Goal: Information Seeking & Learning: Compare options

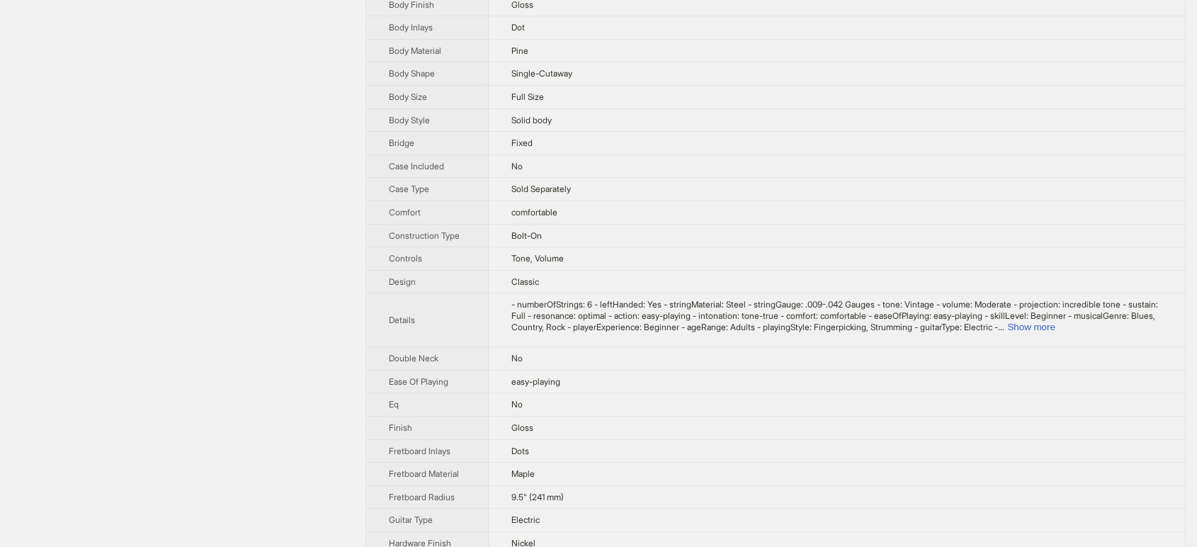
scroll to position [472, 0]
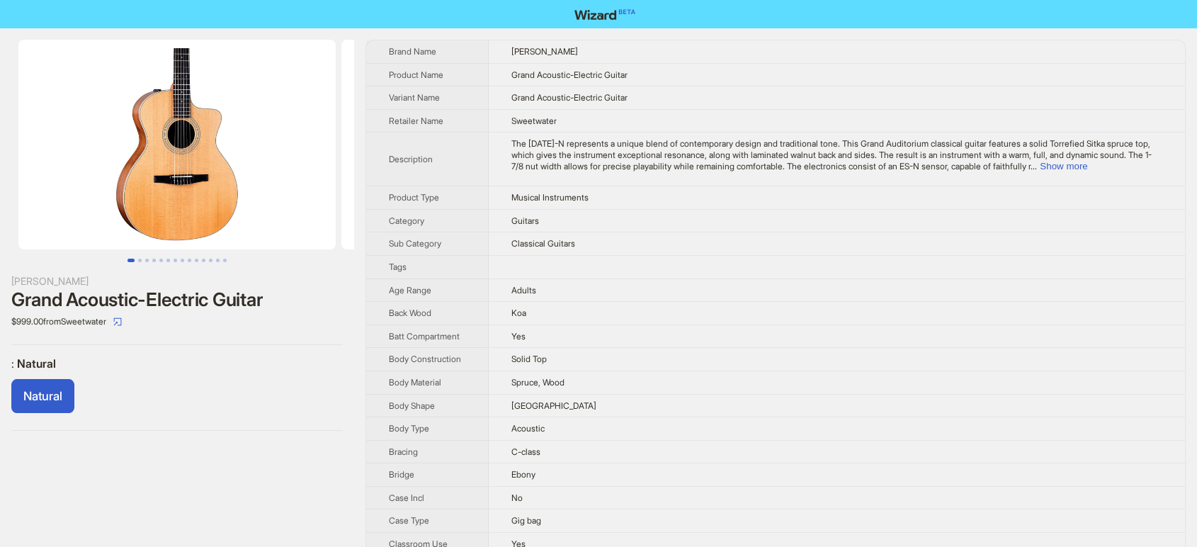
scroll to position [336, 0]
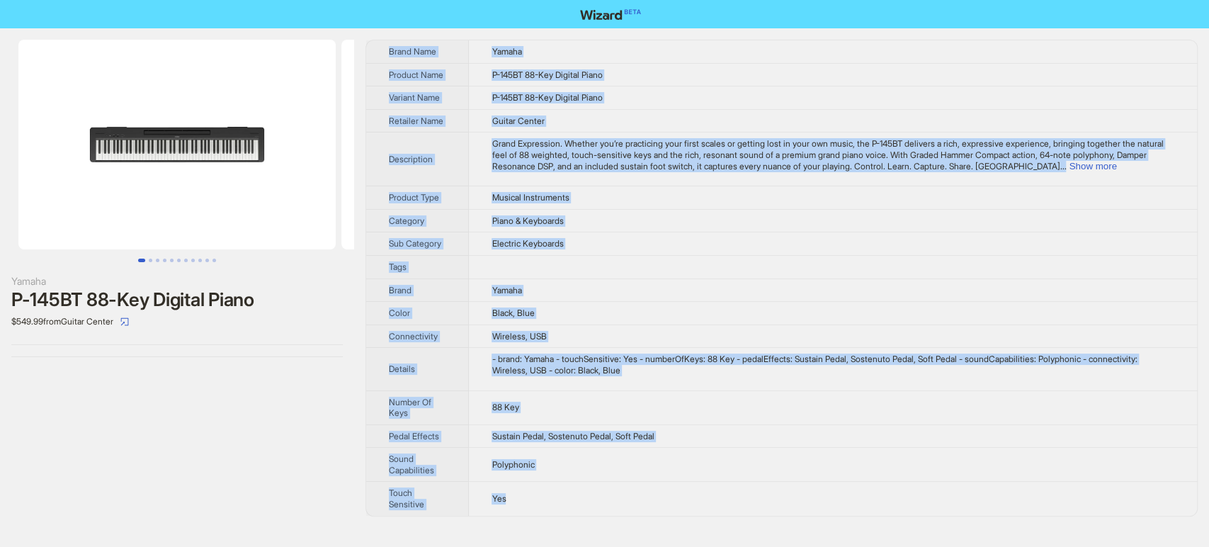
drag, startPoint x: 385, startPoint y: 47, endPoint x: 571, endPoint y: 502, distance: 491.1
click at [571, 502] on tbody "Brand Name Yamaha Product Name P-145BT 88-Key Digital Piano Variant Name P-145B…" at bounding box center [781, 277] width 831 height 475
copy tbody "Brand Name Yamaha Product Name P-145BT 88-Key Digital Piano Variant Name P-145B…"
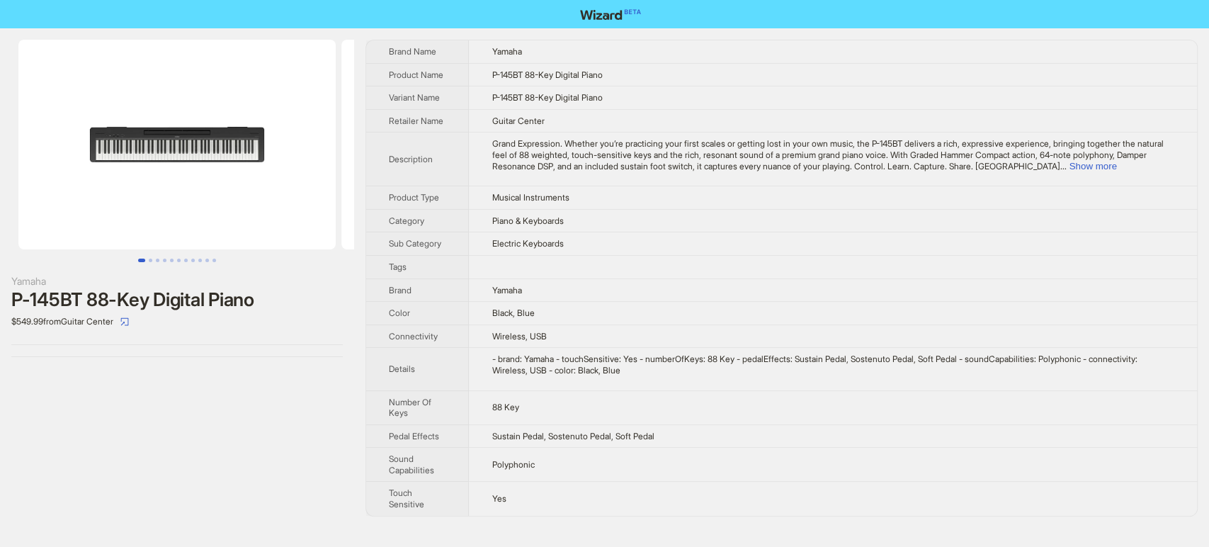
click at [295, 328] on div "$549.99 from Guitar Center" at bounding box center [176, 321] width 331 height 23
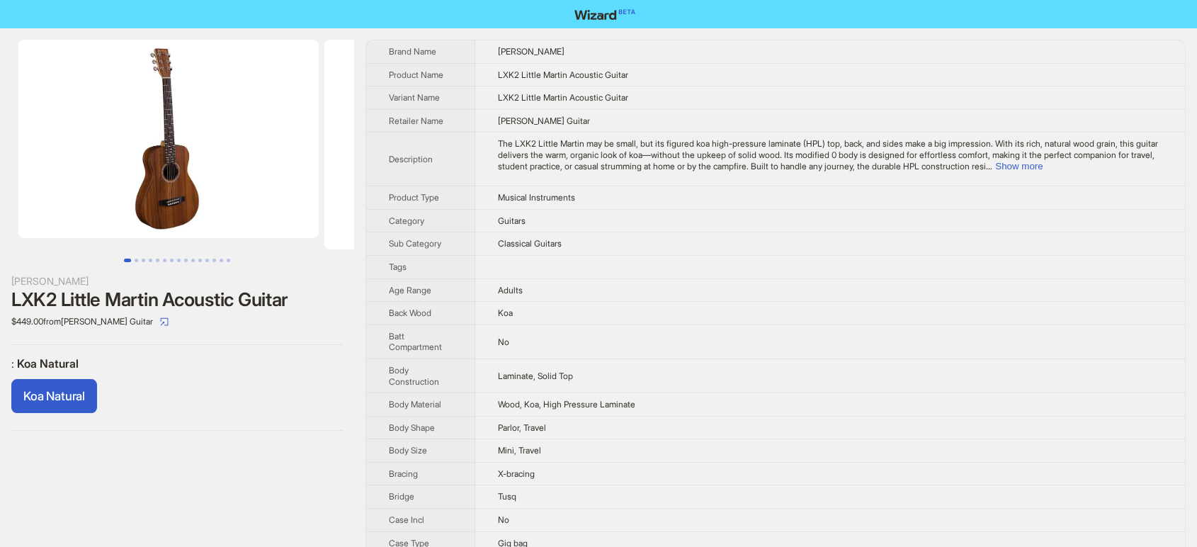
scroll to position [313, 0]
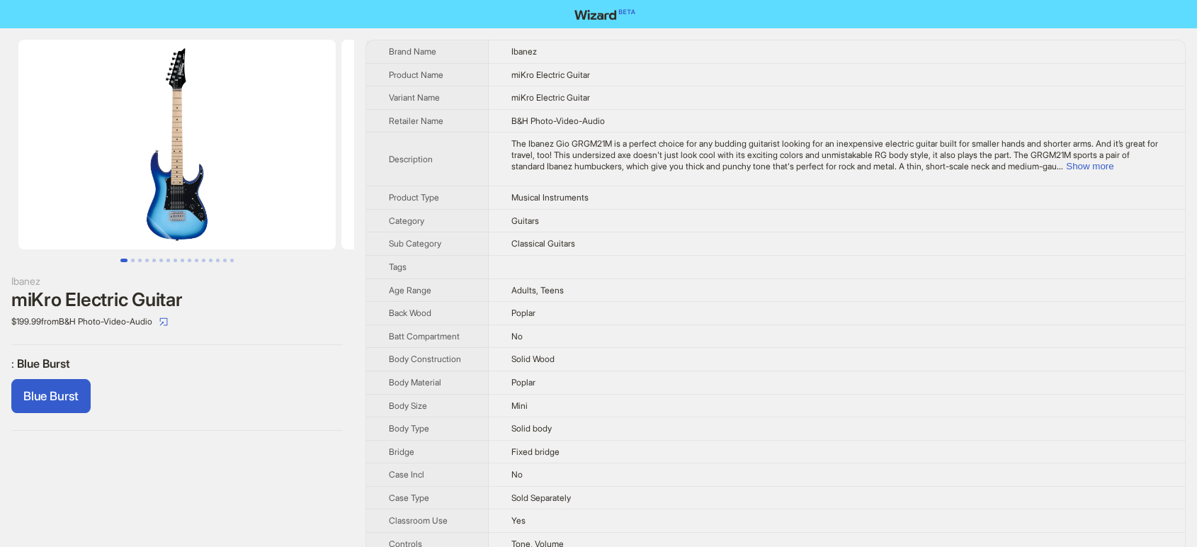
scroll to position [952, 0]
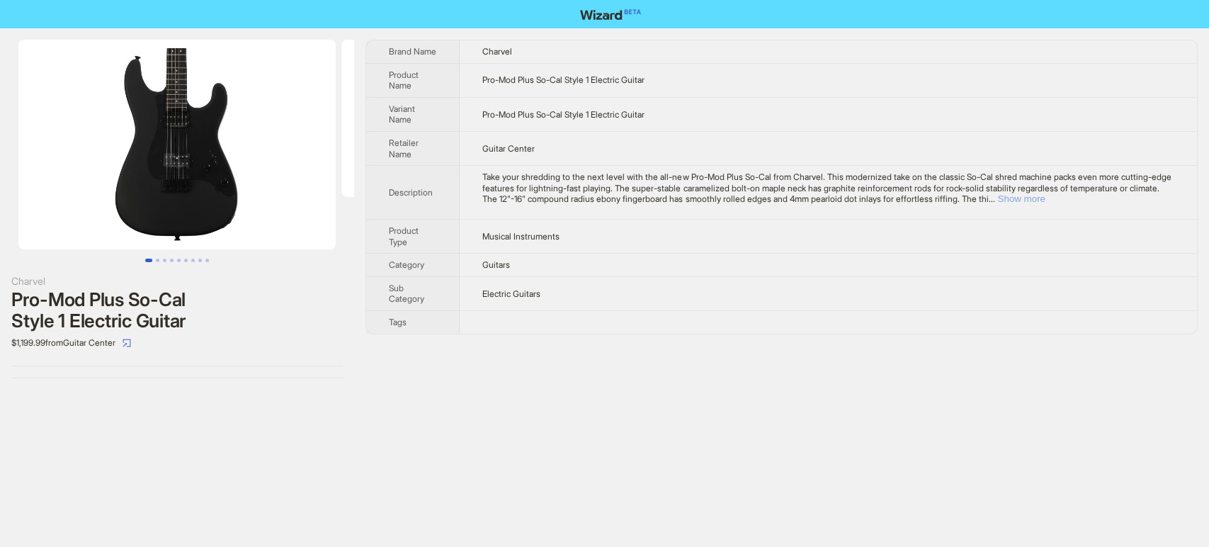
click at [1045, 197] on button "Show more" at bounding box center [1020, 198] width 47 height 11
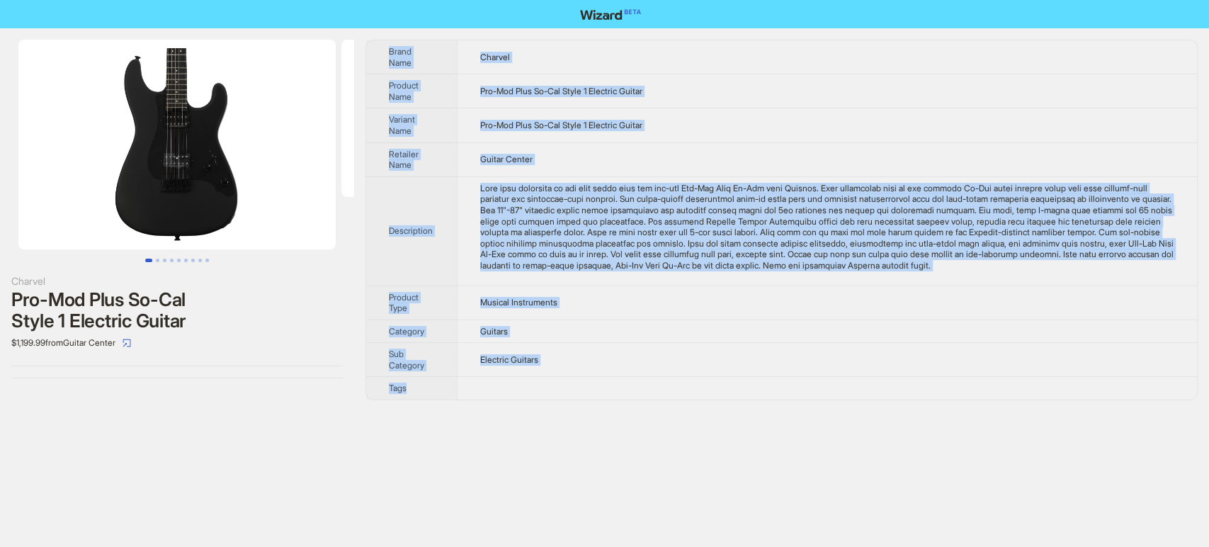
drag, startPoint x: 384, startPoint y: 51, endPoint x: 624, endPoint y: 392, distance: 417.4
click at [624, 392] on tbody "Brand Name Charvel Product Name Pro-Mod Plus So-Cal Style 1 Electric Guitar Var…" at bounding box center [781, 219] width 831 height 359
copy tbody "Brand Name Charvel Product Name Pro-Mod Plus So-Cal Style 1 Electric Guitar Var…"
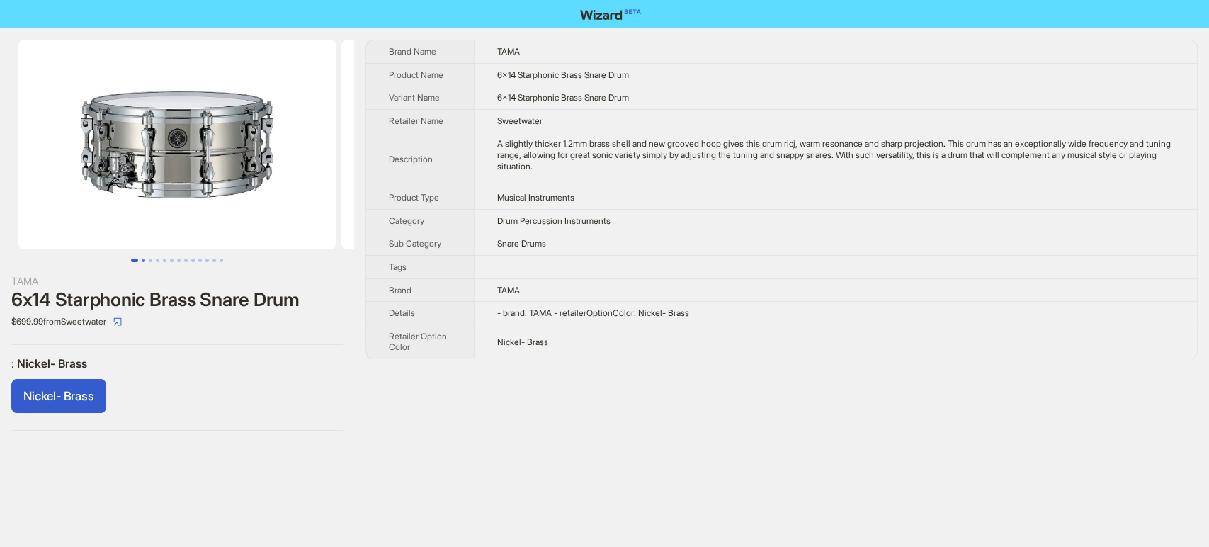
click at [142, 259] on button "Go to slide 2" at bounding box center [144, 261] width 4 height 4
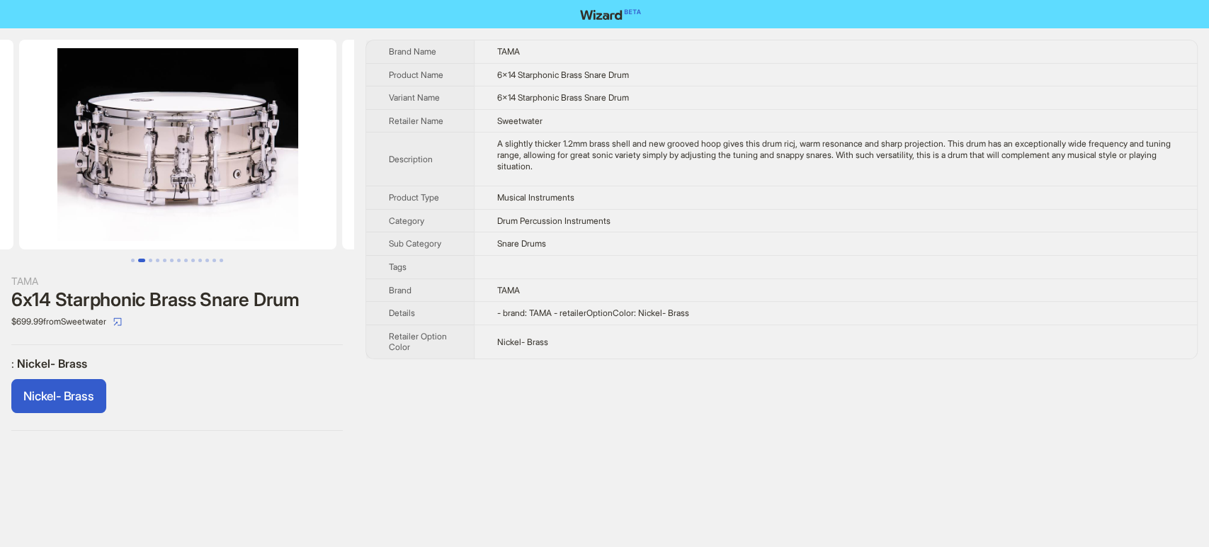
scroll to position [0, 323]
click at [145, 261] on button "Go to slide 2" at bounding box center [141, 261] width 7 height 4
click at [149, 262] on button "Go to slide 3" at bounding box center [151, 261] width 4 height 4
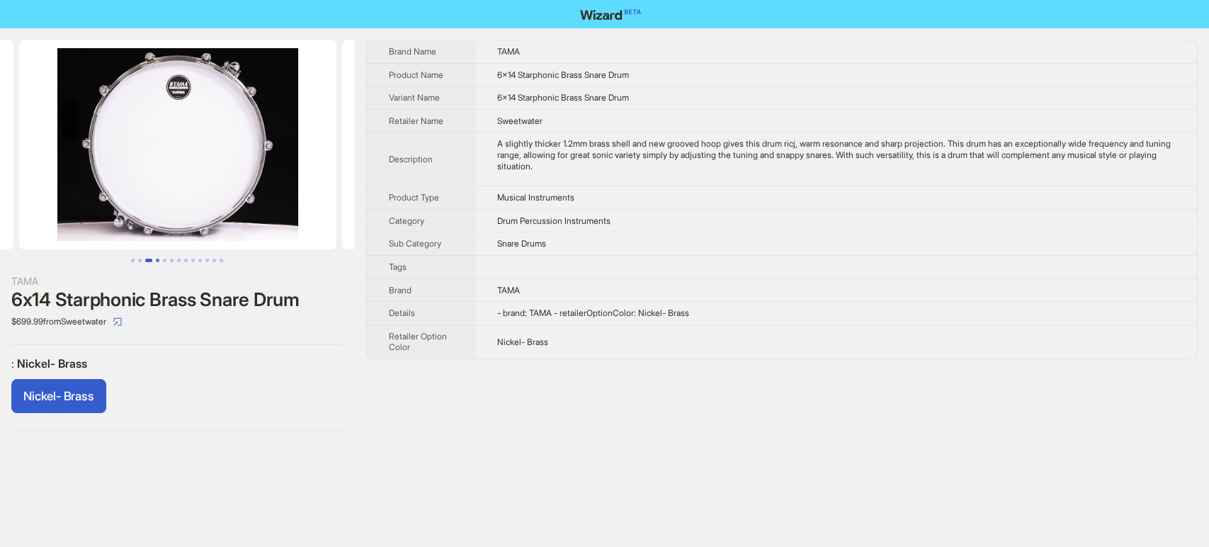
scroll to position [0, 646]
click at [159, 259] on button "Go to slide 4" at bounding box center [158, 261] width 4 height 4
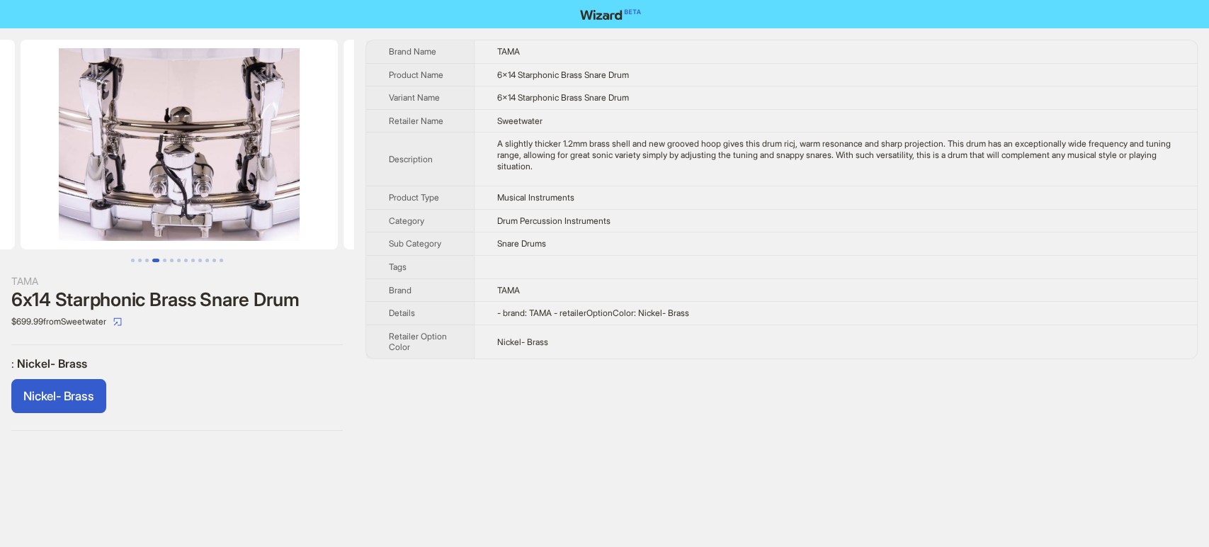
scroll to position [0, 969]
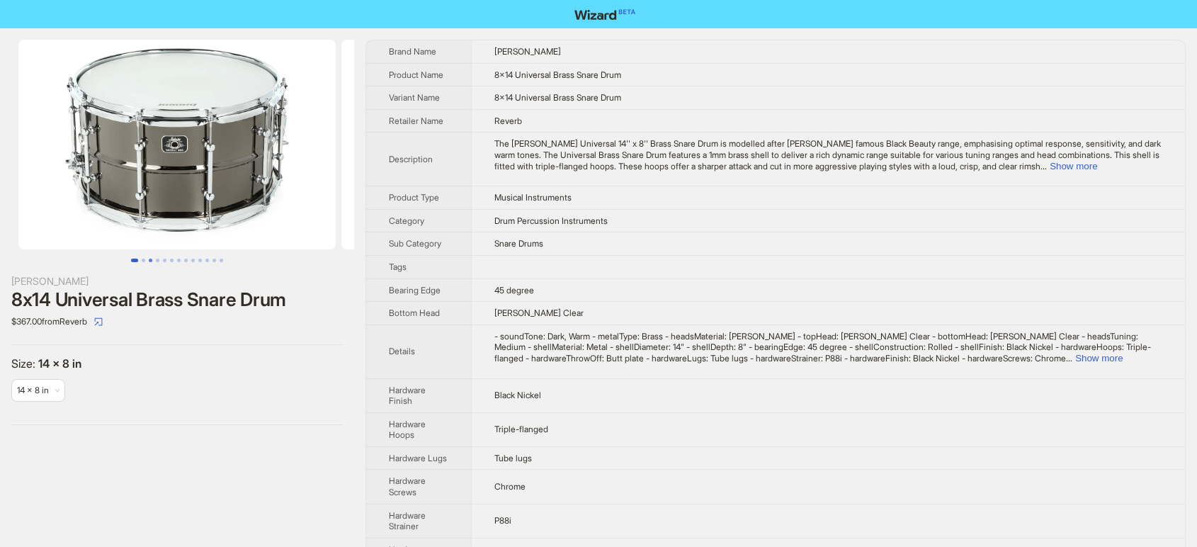
click at [149, 259] on button "Go to slide 3" at bounding box center [151, 261] width 4 height 4
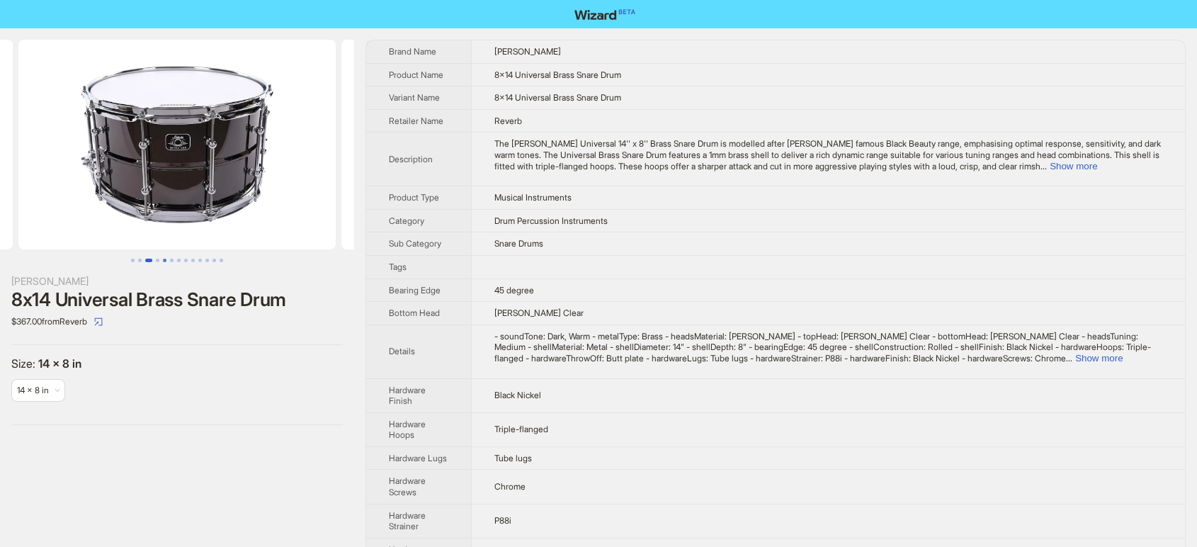
click at [166, 259] on button "Go to slide 5" at bounding box center [165, 261] width 4 height 4
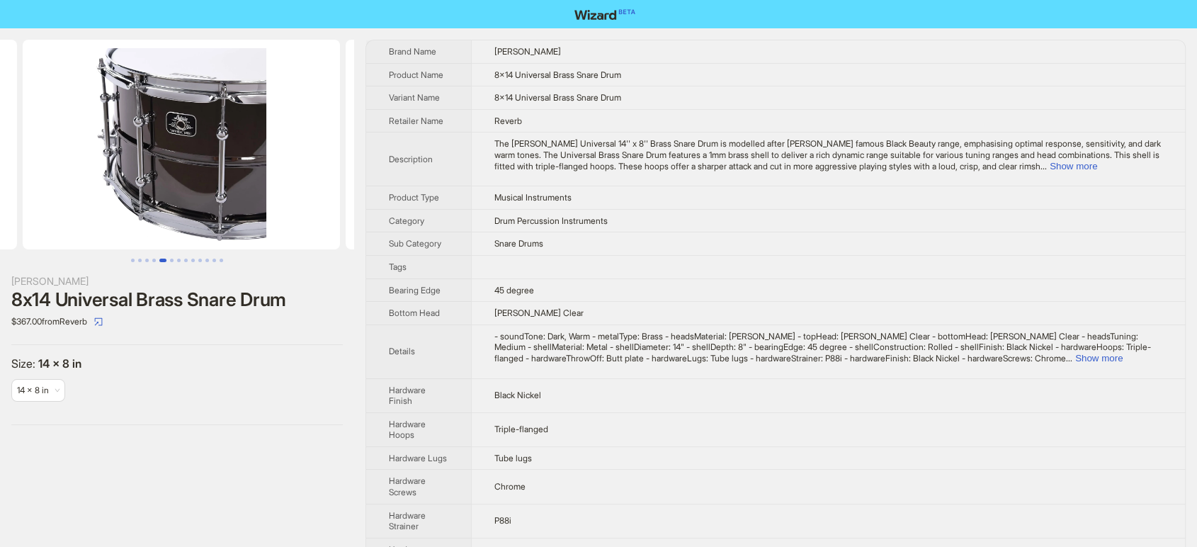
scroll to position [0, 1292]
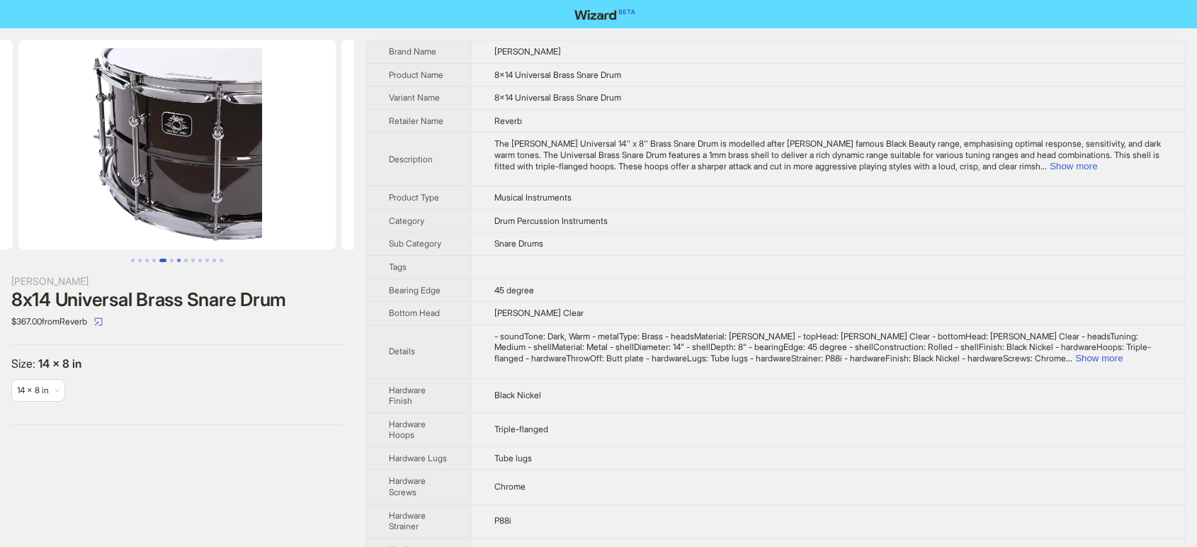
click at [179, 259] on button "Go to slide 7" at bounding box center [179, 261] width 4 height 4
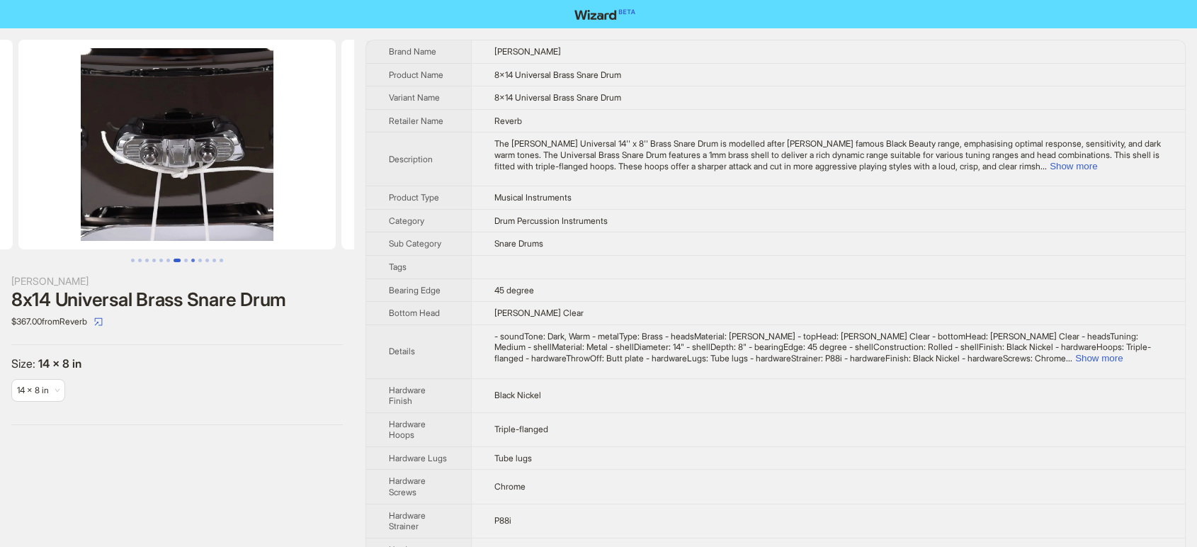
click at [192, 262] on button "Go to slide 9" at bounding box center [193, 261] width 4 height 4
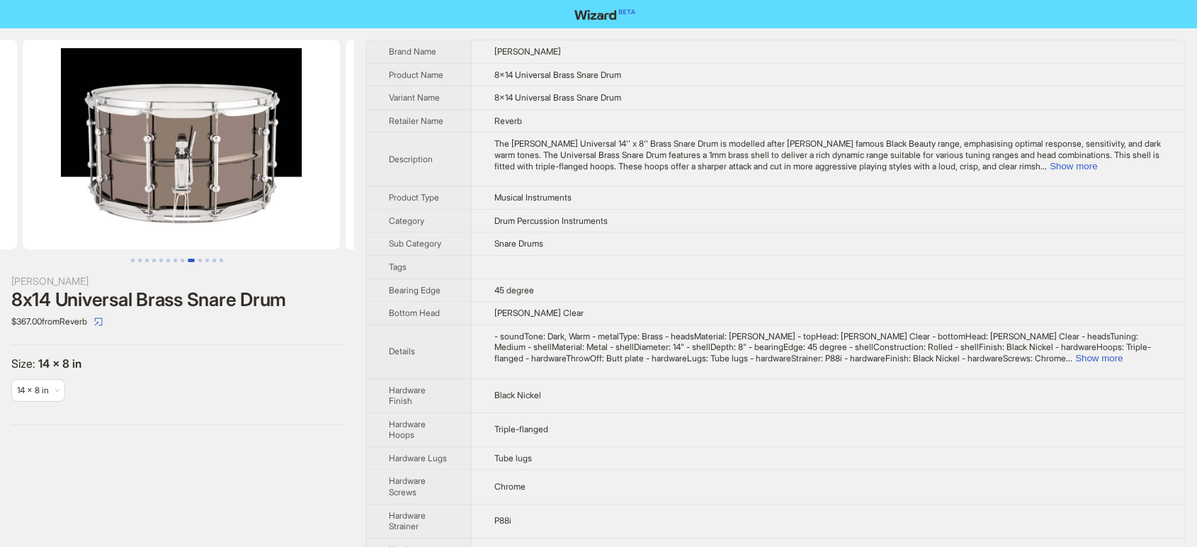
scroll to position [0, 2584]
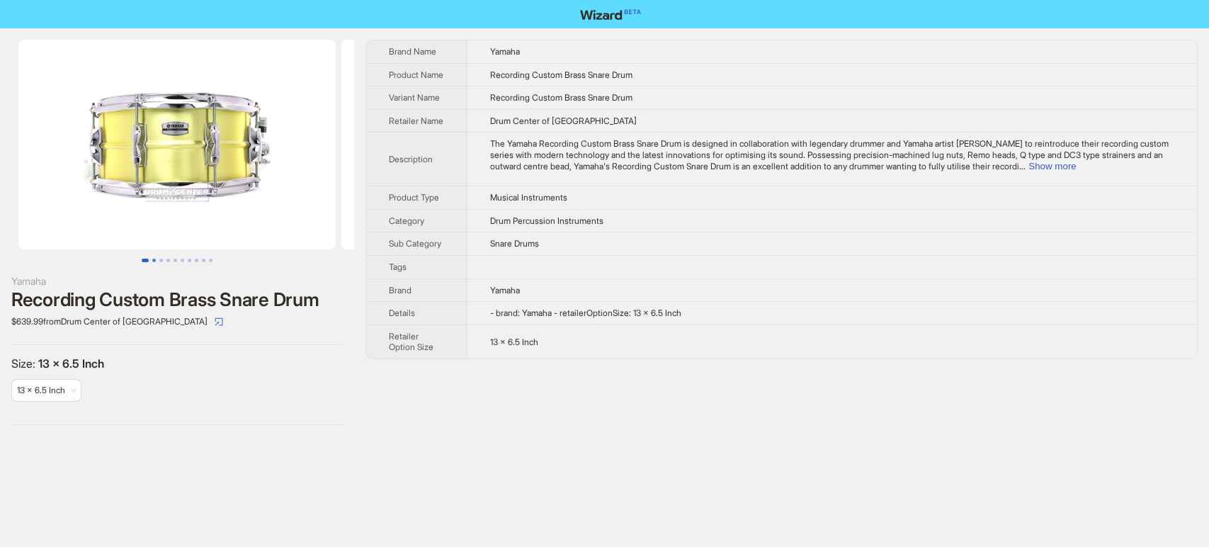
click at [152, 259] on button "Go to slide 2" at bounding box center [154, 261] width 4 height 4
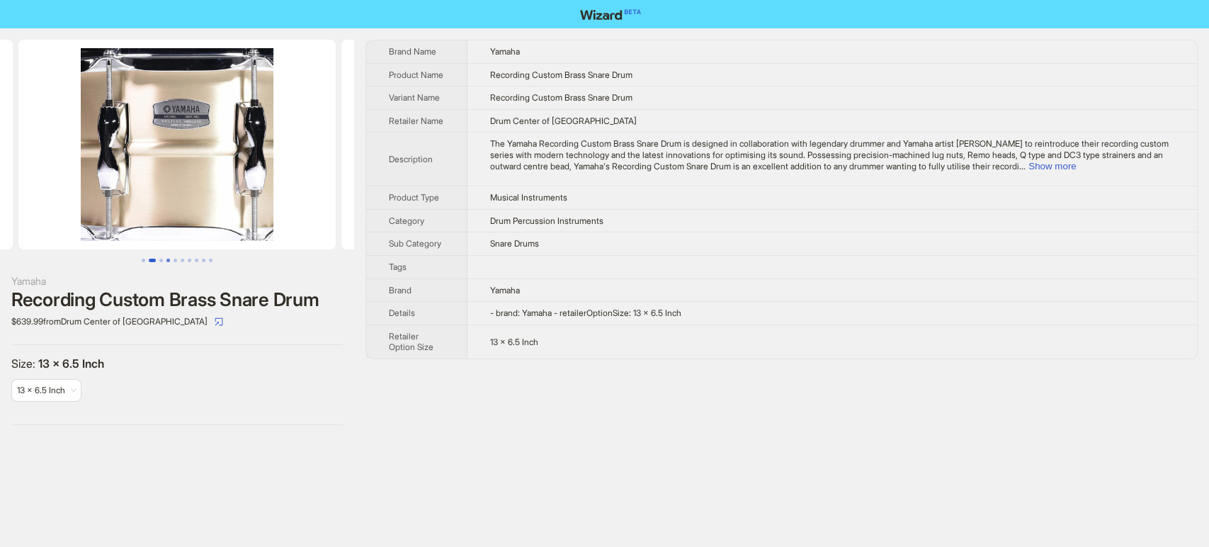
click at [167, 262] on button "Go to slide 4" at bounding box center [168, 261] width 4 height 4
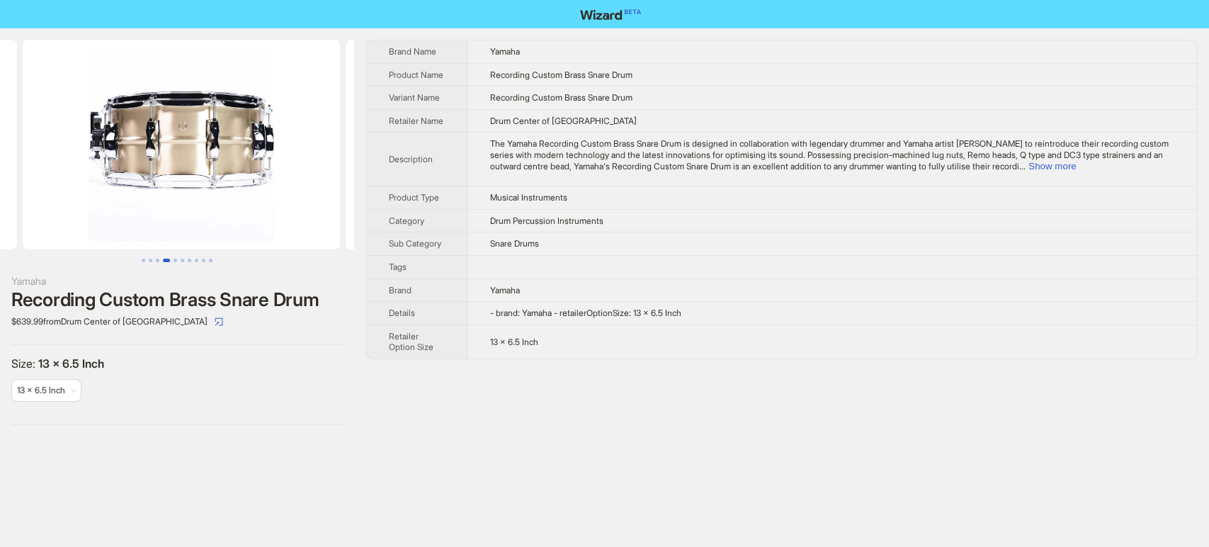
scroll to position [0, 969]
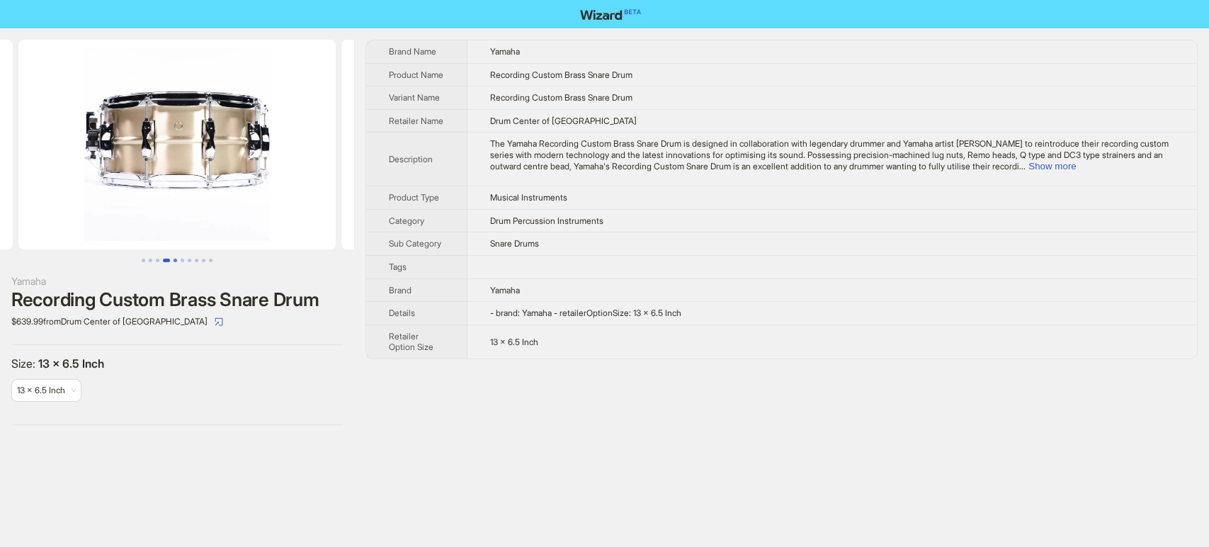
click at [176, 259] on button "Go to slide 5" at bounding box center [176, 261] width 4 height 4
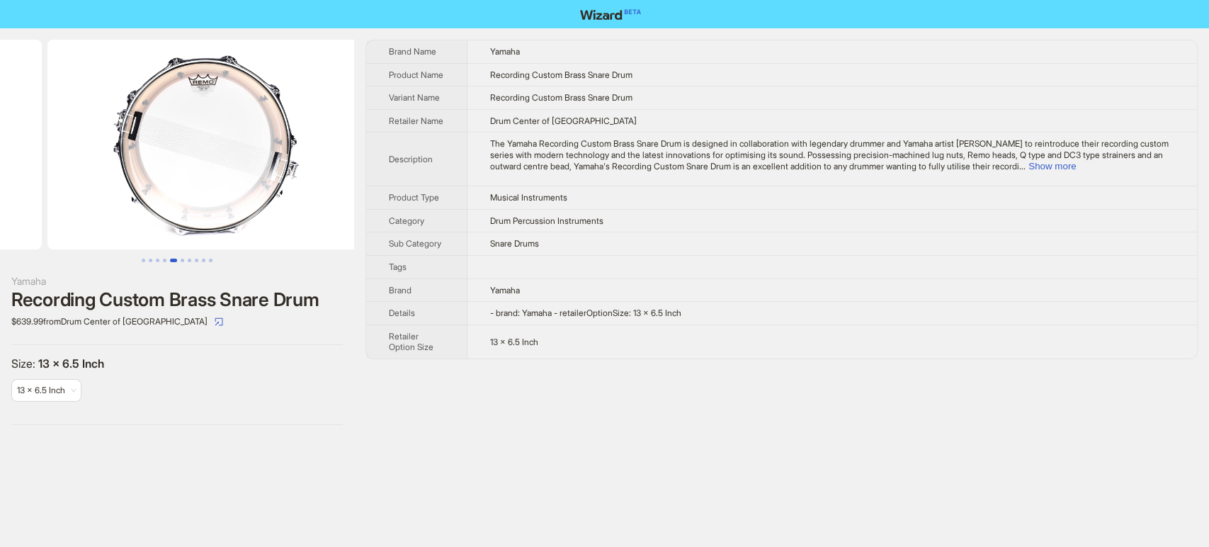
scroll to position [0, 1292]
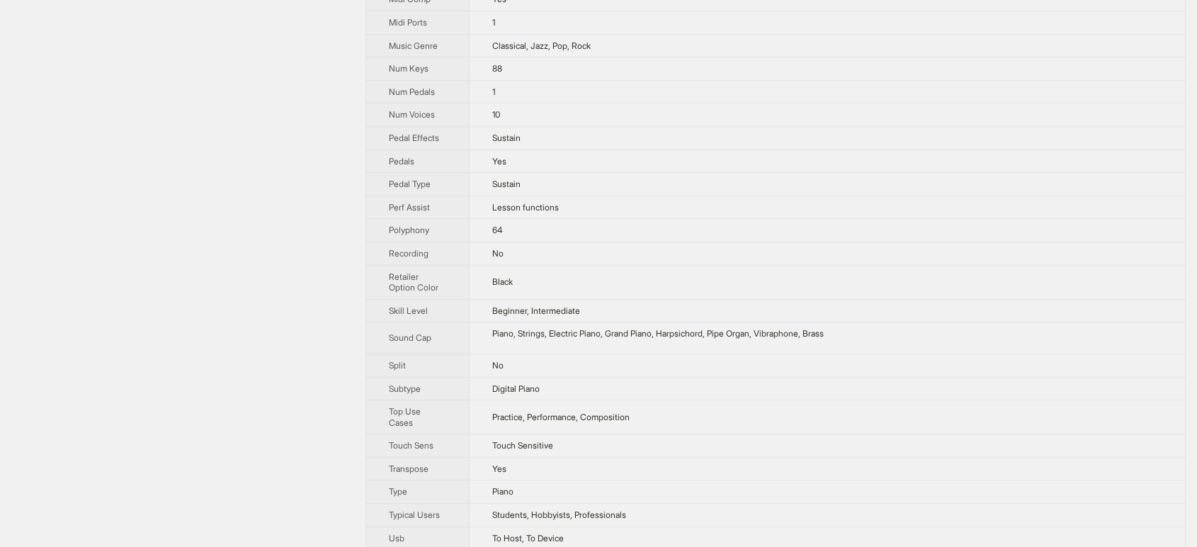
scroll to position [851, 0]
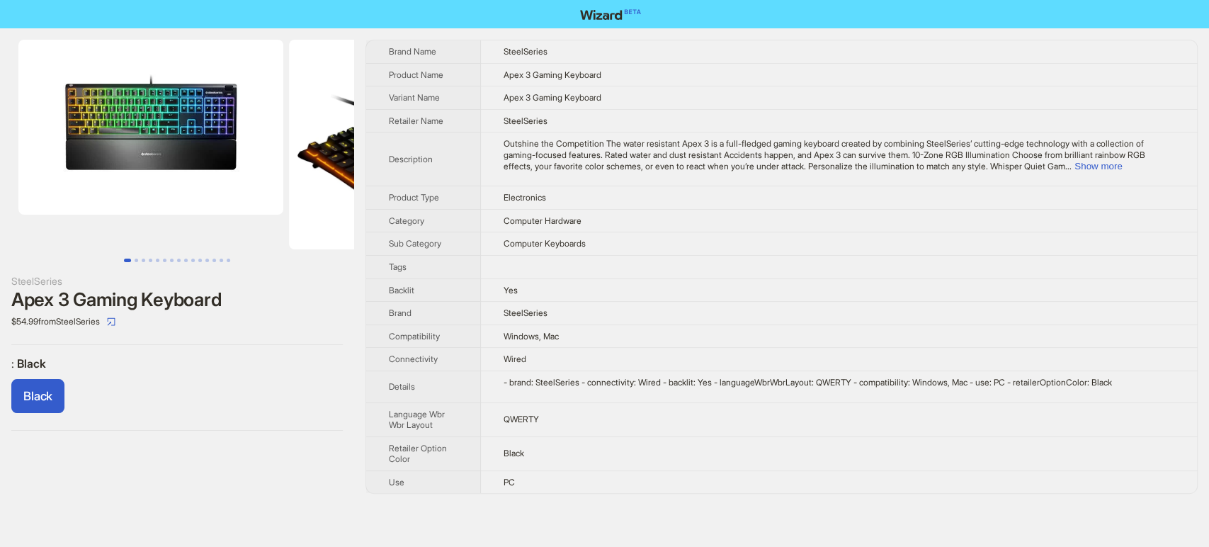
click at [183, 123] on img at bounding box center [150, 127] width 265 height 175
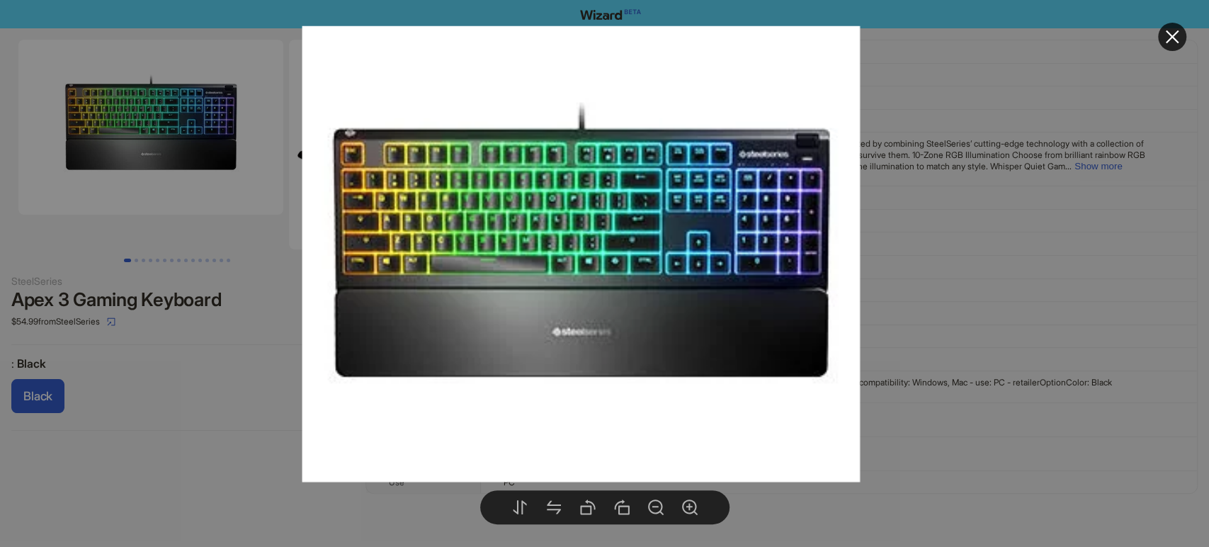
click at [210, 394] on div at bounding box center [604, 273] width 1209 height 547
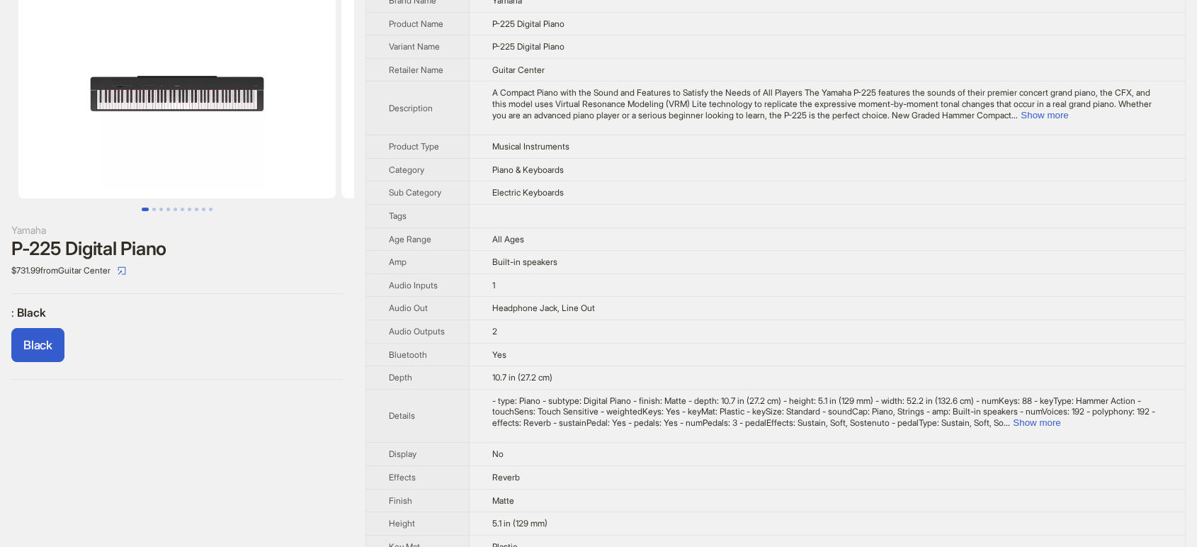
scroll to position [79, 0]
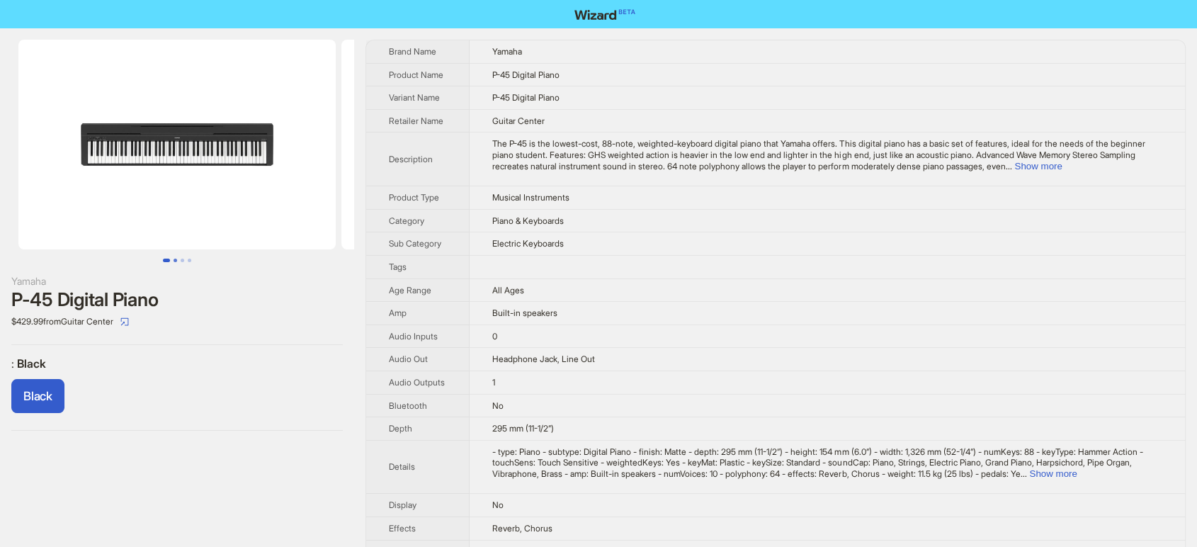
click at [174, 262] on button "Go to slide 2" at bounding box center [176, 261] width 4 height 4
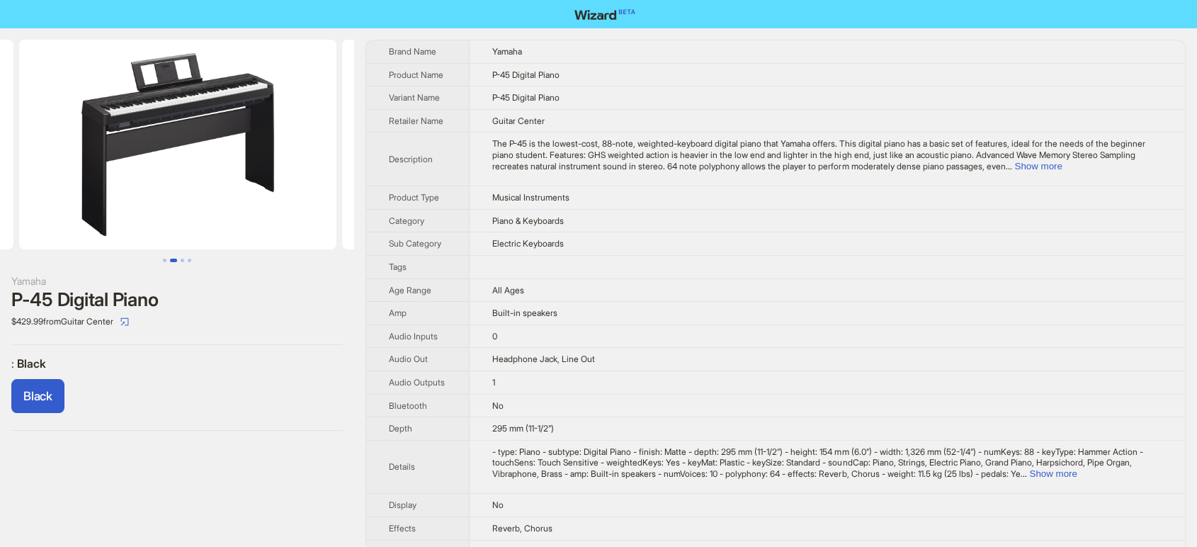
scroll to position [0, 323]
click at [183, 259] on button "Go to slide 3" at bounding box center [183, 261] width 4 height 4
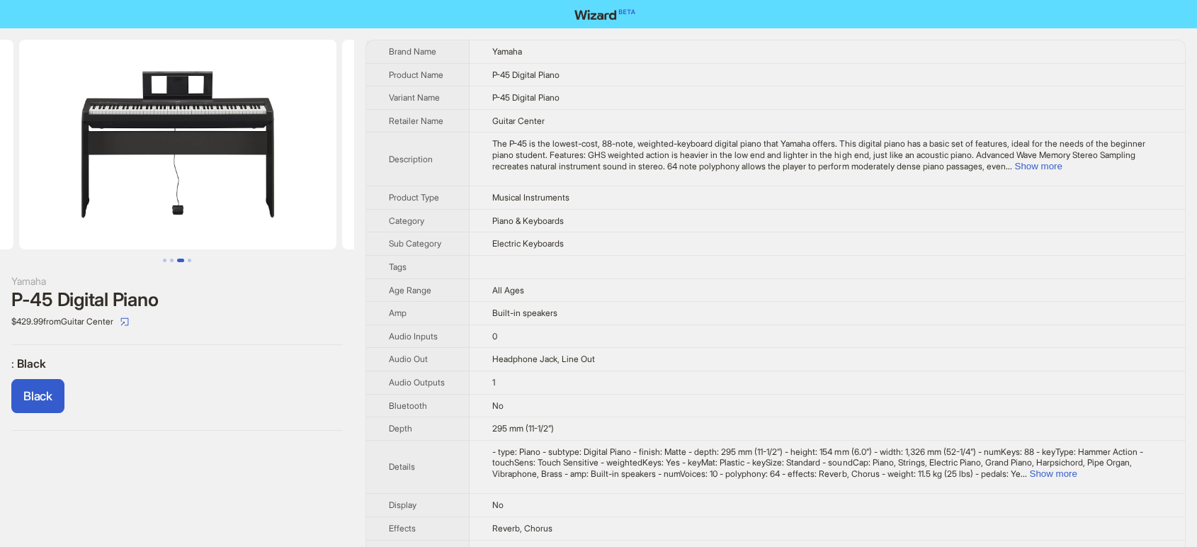
scroll to position [0, 646]
click at [193, 260] on ul at bounding box center [177, 261] width 354 height 4
click at [188, 259] on button "Go to slide 4" at bounding box center [190, 261] width 4 height 4
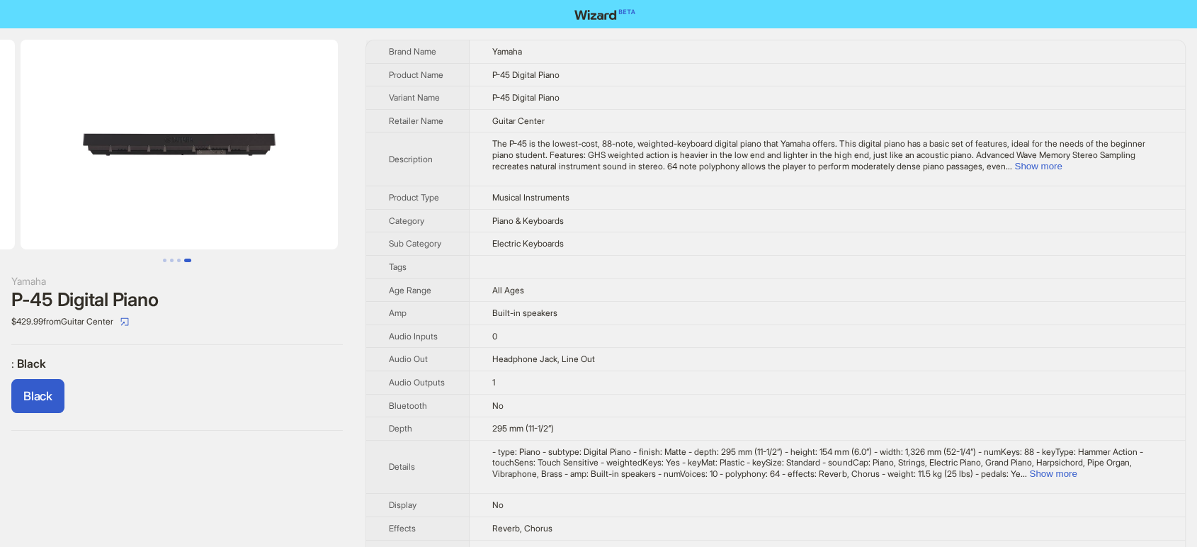
scroll to position [0, 969]
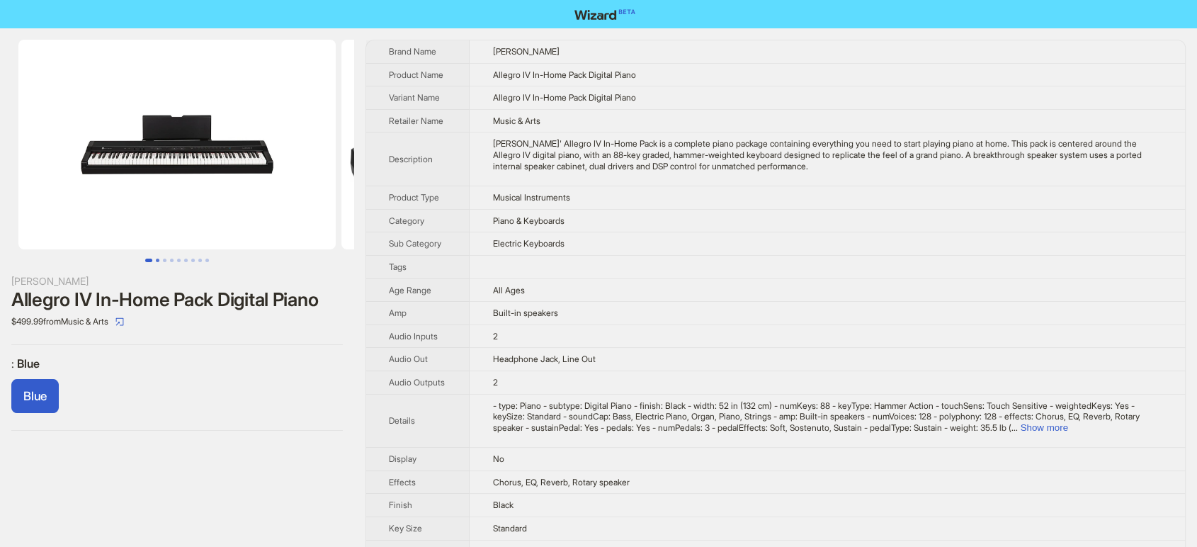
click at [158, 259] on button "Go to slide 2" at bounding box center [158, 261] width 4 height 4
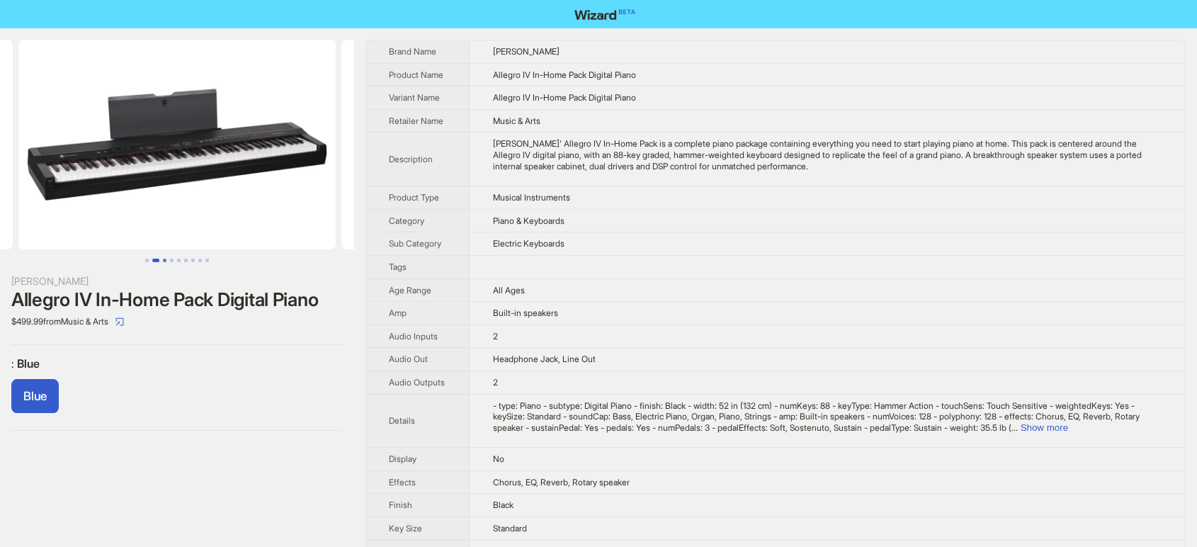
click at [163, 259] on button "Go to slide 3" at bounding box center [165, 261] width 4 height 4
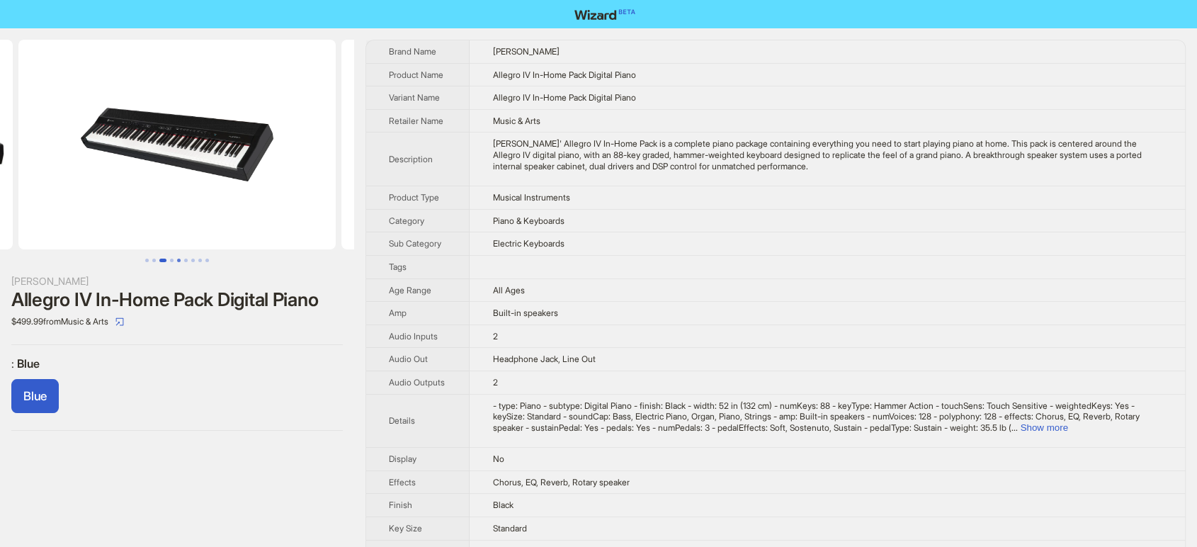
click at [177, 262] on button "Go to slide 5" at bounding box center [179, 261] width 4 height 4
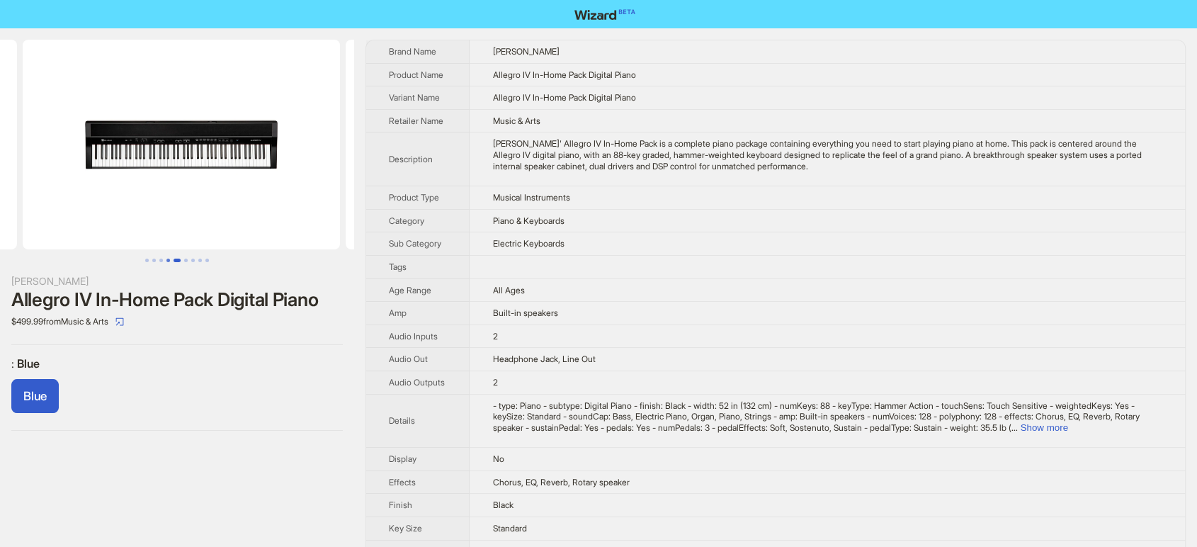
scroll to position [0, 1292]
click at [181, 260] on button "Go to slide 5" at bounding box center [177, 261] width 7 height 4
click at [187, 259] on button "Go to slide 6" at bounding box center [186, 261] width 4 height 4
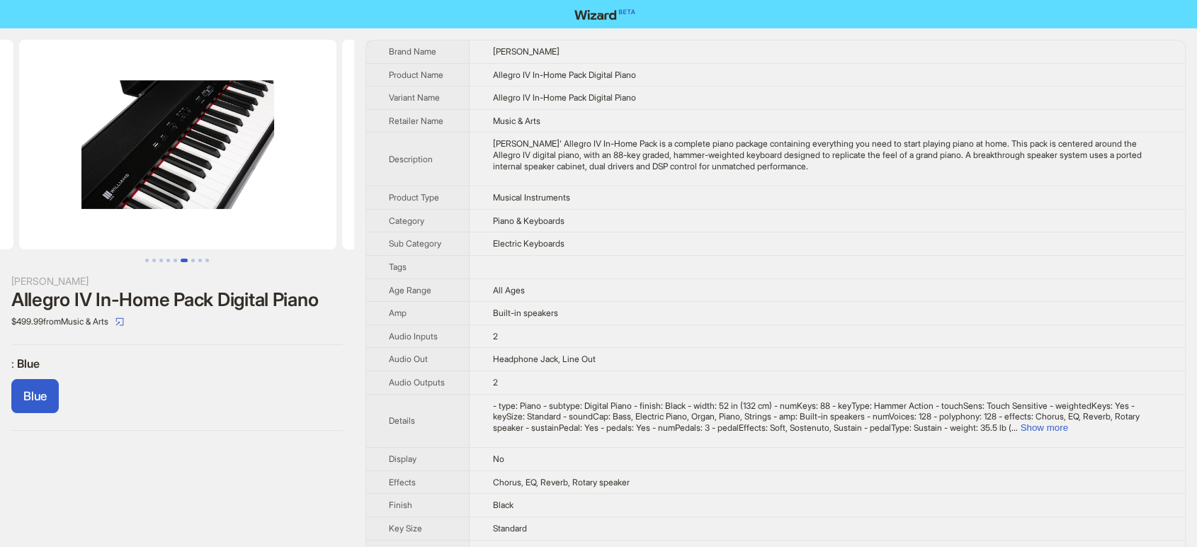
scroll to position [0, 1615]
click at [193, 259] on button "Go to slide 7" at bounding box center [193, 261] width 4 height 4
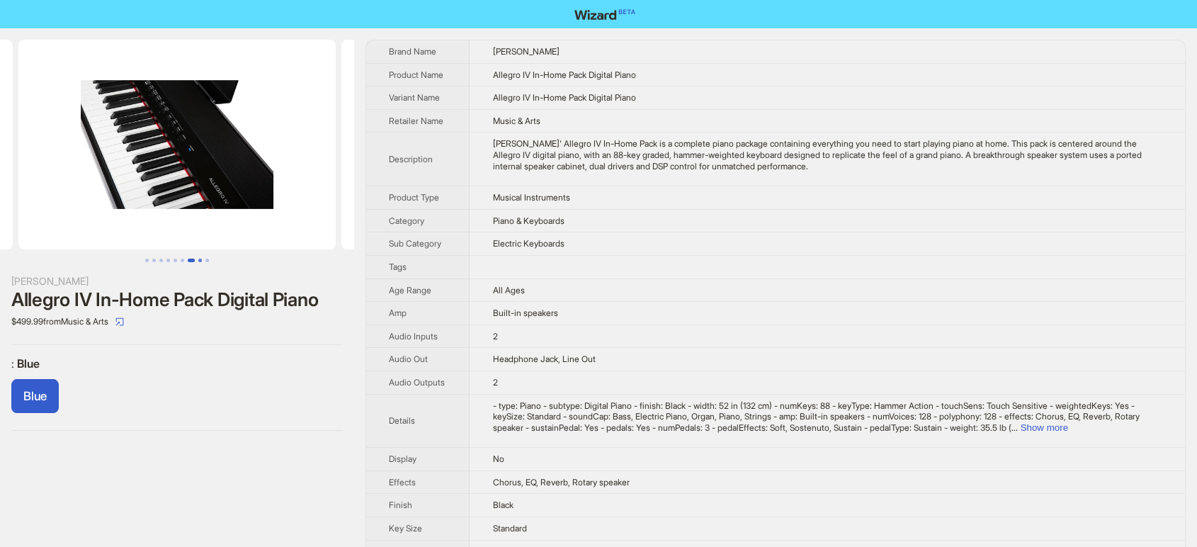
click at [198, 259] on button "Go to slide 8" at bounding box center [200, 261] width 4 height 4
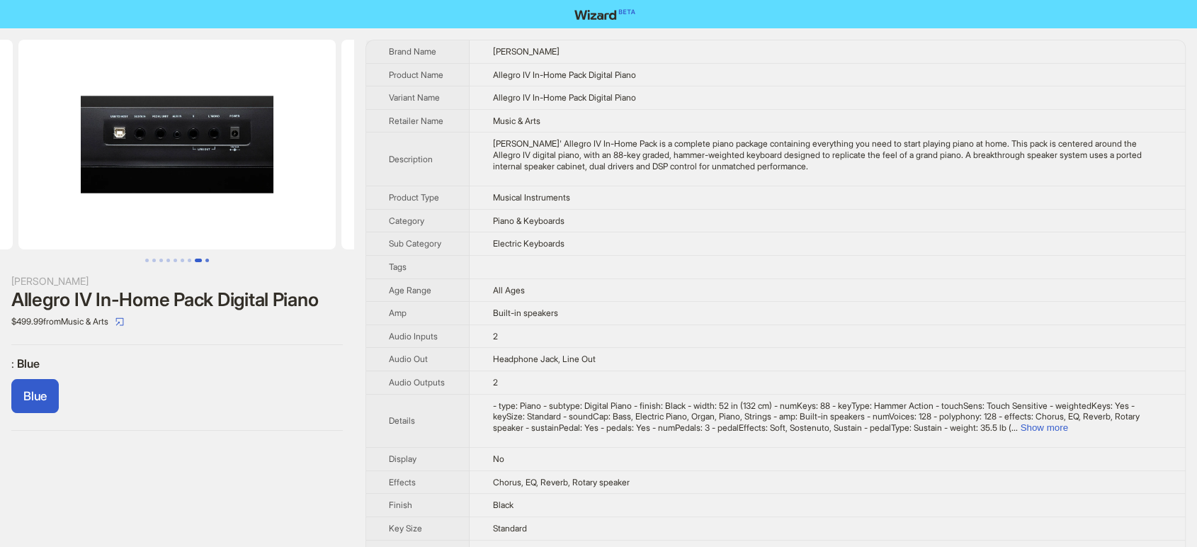
click at [206, 260] on button "Go to slide 9" at bounding box center [207, 261] width 4 height 4
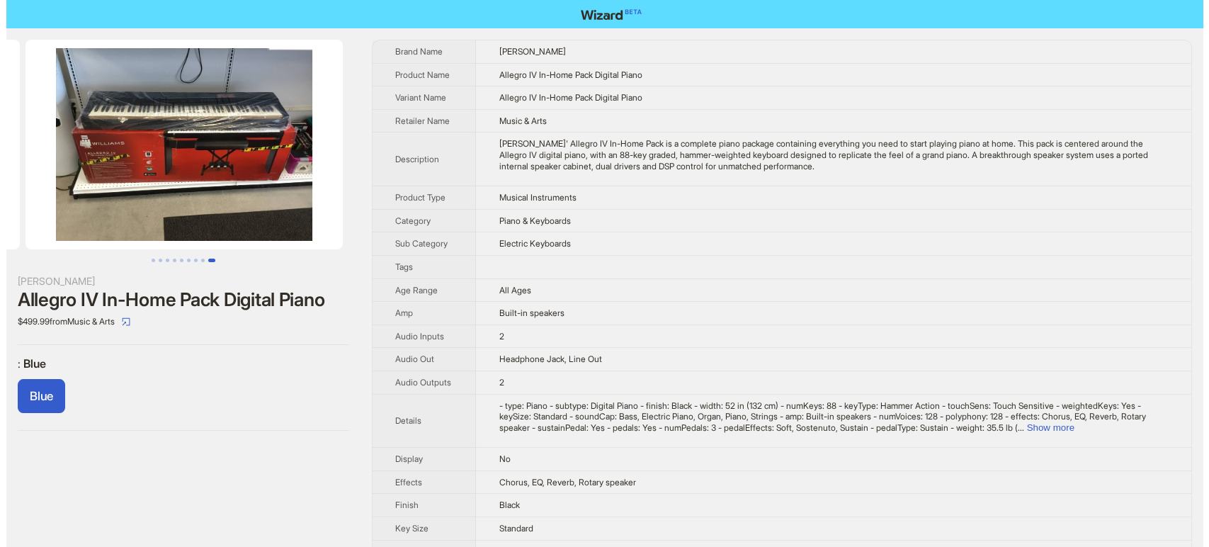
scroll to position [0, 2584]
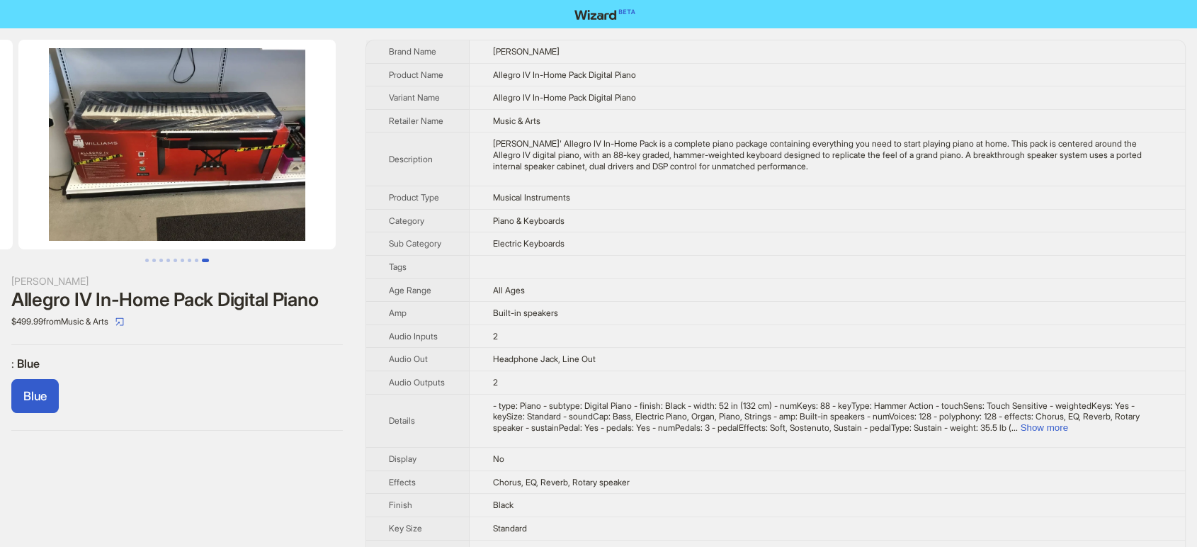
click at [181, 127] on img at bounding box center [176, 145] width 317 height 210
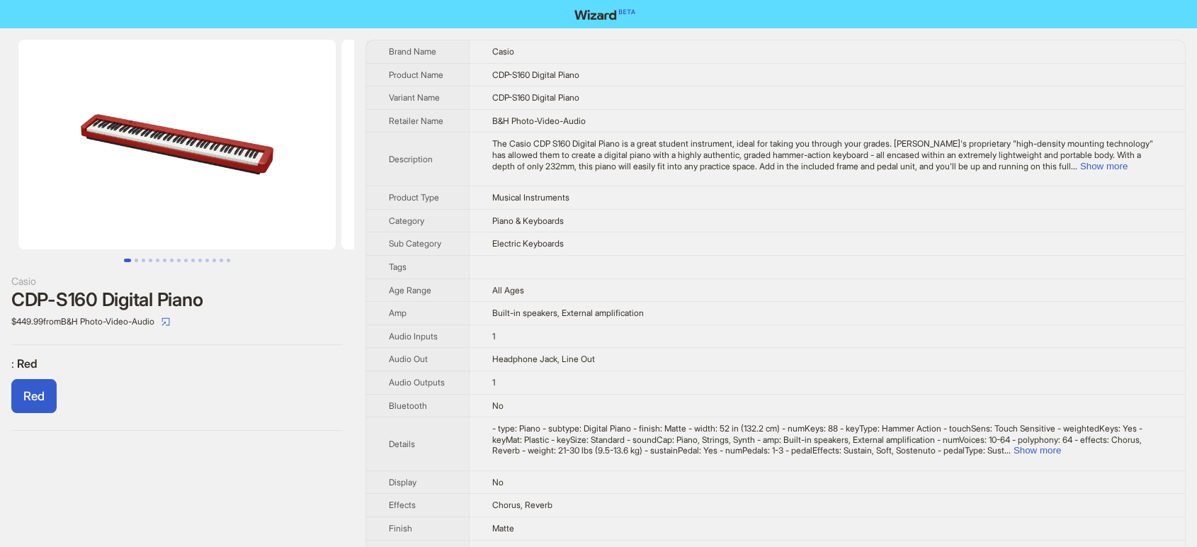
click at [130, 259] on button "Go to slide 1" at bounding box center [127, 261] width 7 height 4
click at [138, 261] on button "Go to slide 2" at bounding box center [137, 261] width 4 height 4
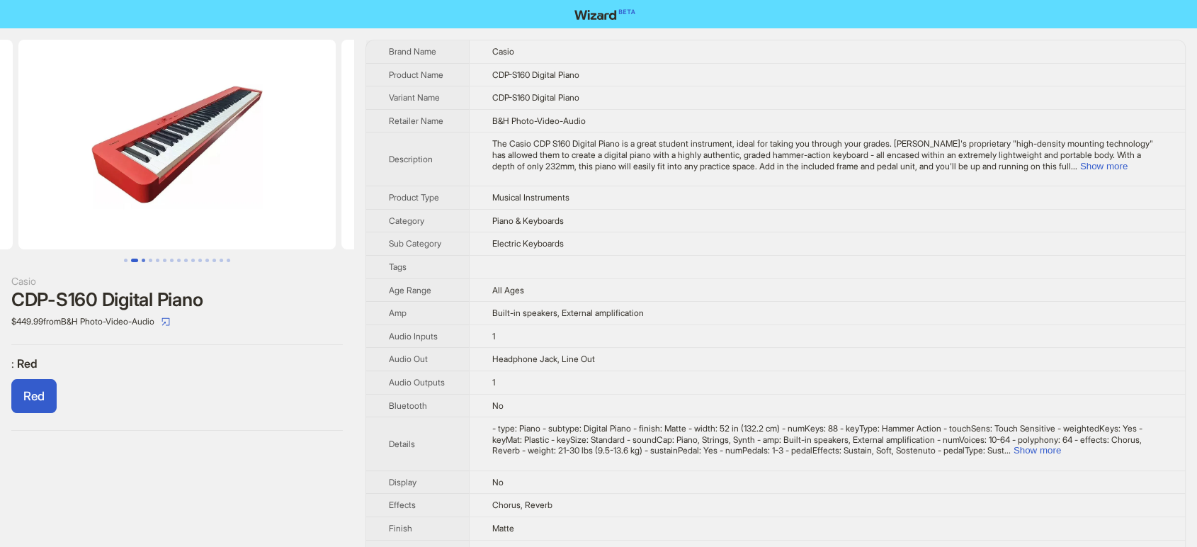
click at [142, 261] on button "Go to slide 3" at bounding box center [144, 261] width 4 height 4
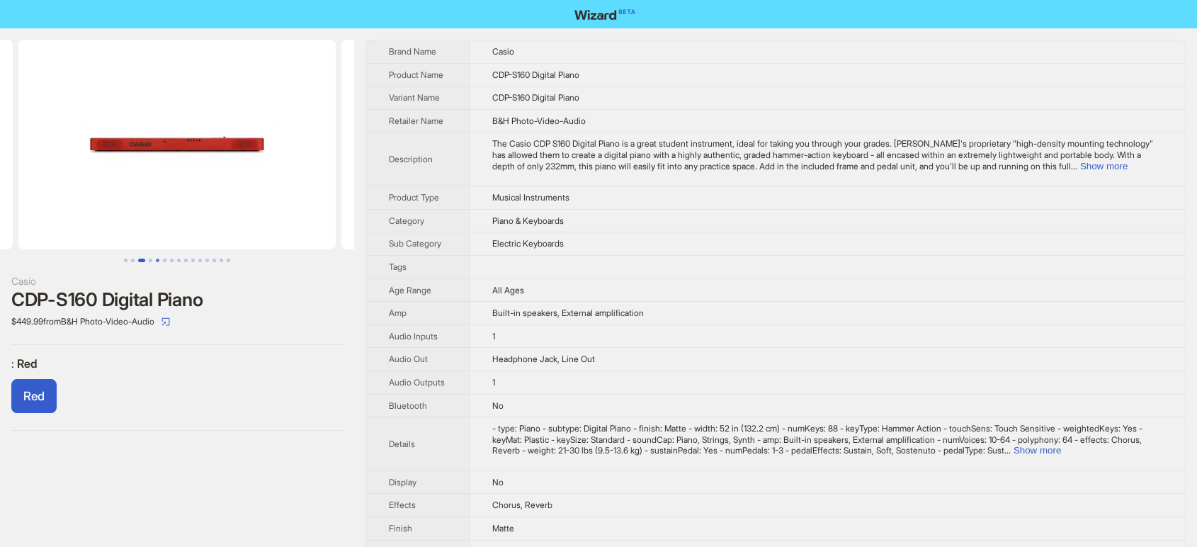
click at [156, 261] on button "Go to slide 5" at bounding box center [158, 261] width 4 height 4
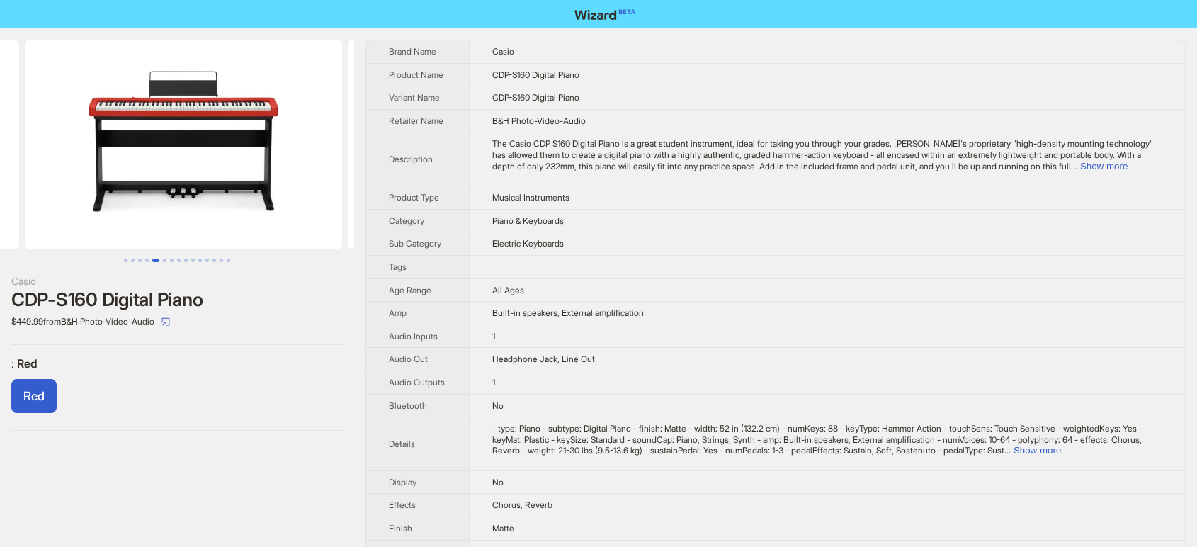
scroll to position [0, 1292]
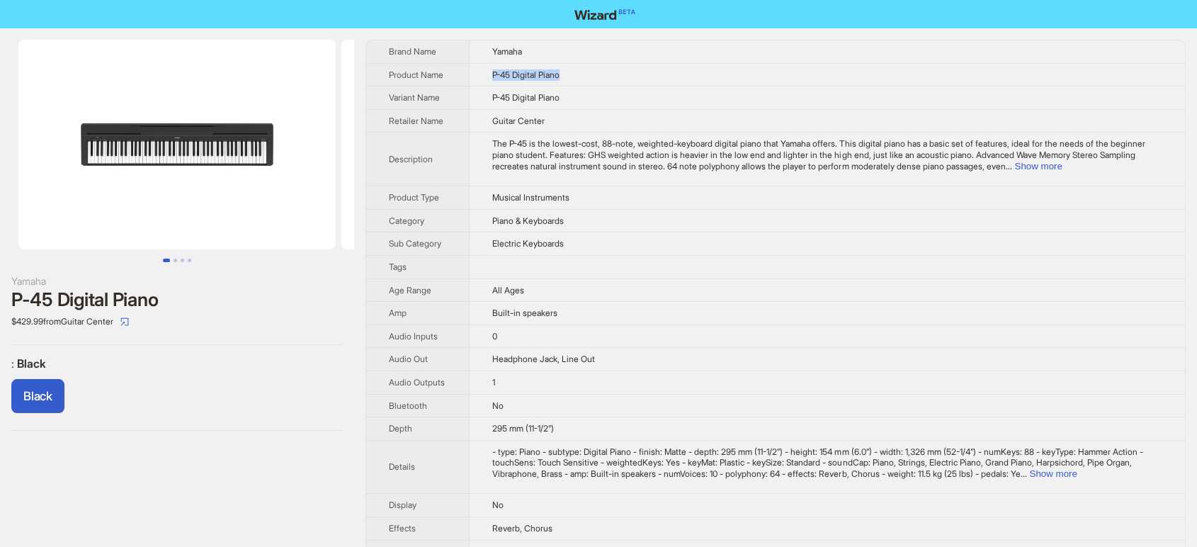
drag, startPoint x: 578, startPoint y: 76, endPoint x: 484, endPoint y: 78, distance: 93.5
click at [484, 78] on td "P-45 Digital Piano" at bounding box center [827, 74] width 715 height 23
copy span "P-45 Digital Piano"
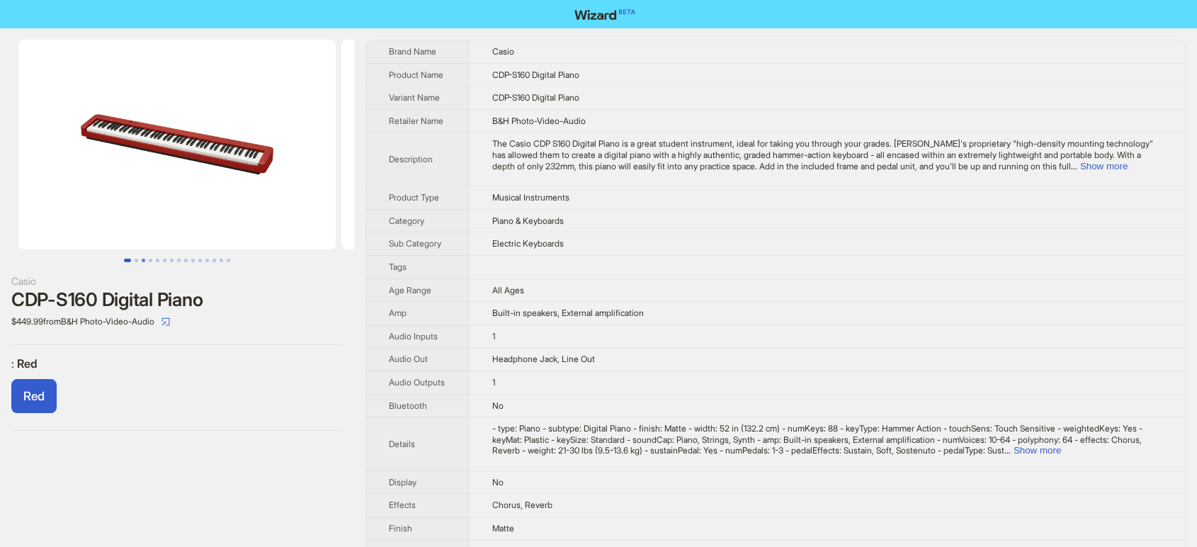
click at [145, 261] on button "Go to slide 3" at bounding box center [144, 261] width 4 height 4
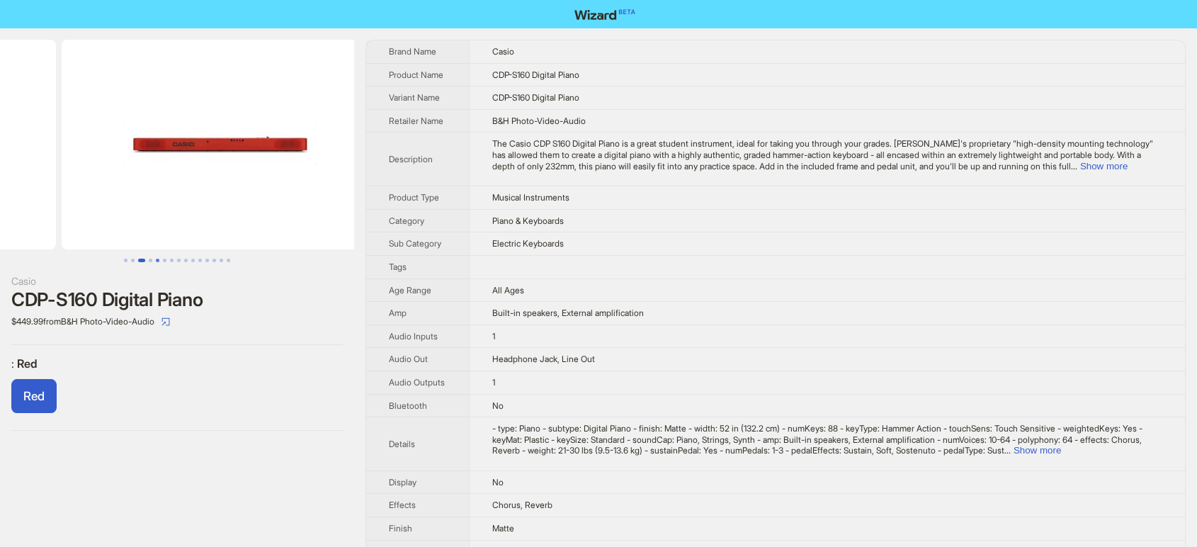
click at [159, 261] on button "Go to slide 5" at bounding box center [158, 261] width 4 height 4
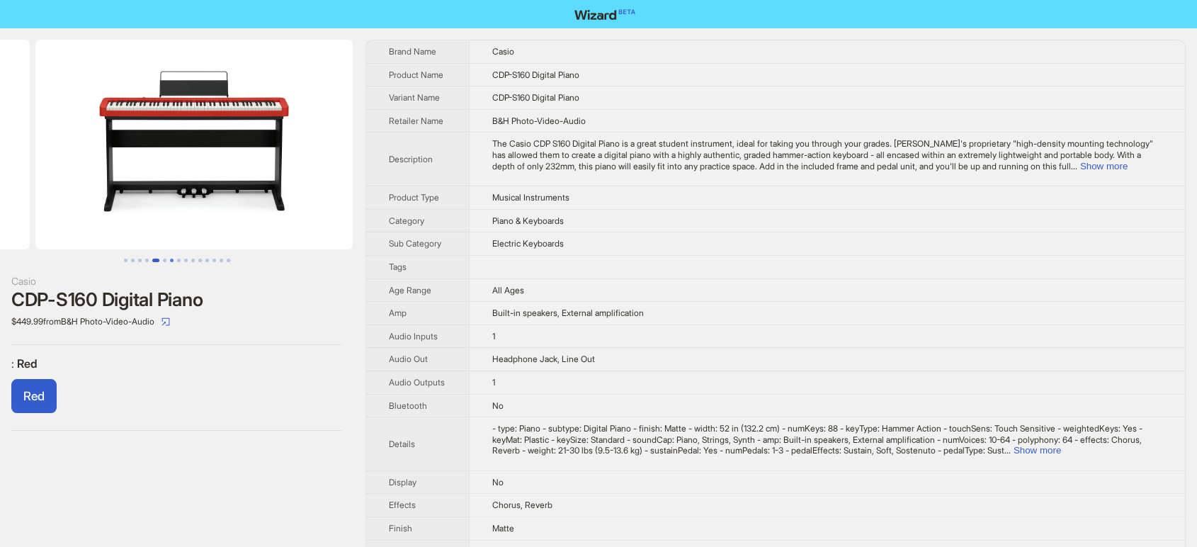
click at [170, 260] on button "Go to slide 7" at bounding box center [172, 261] width 4 height 4
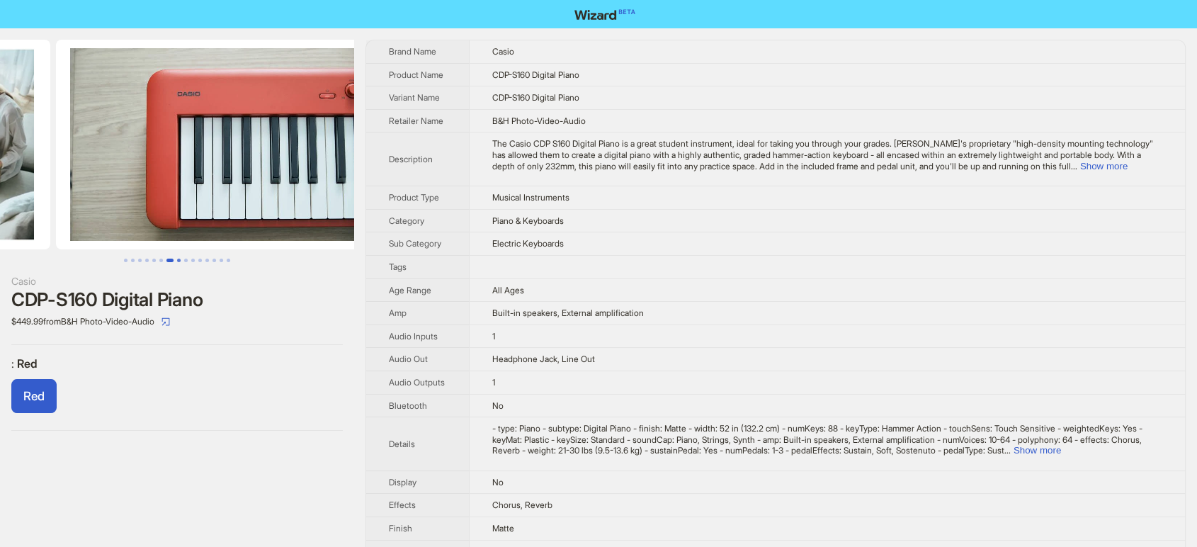
scroll to position [0, 1938]
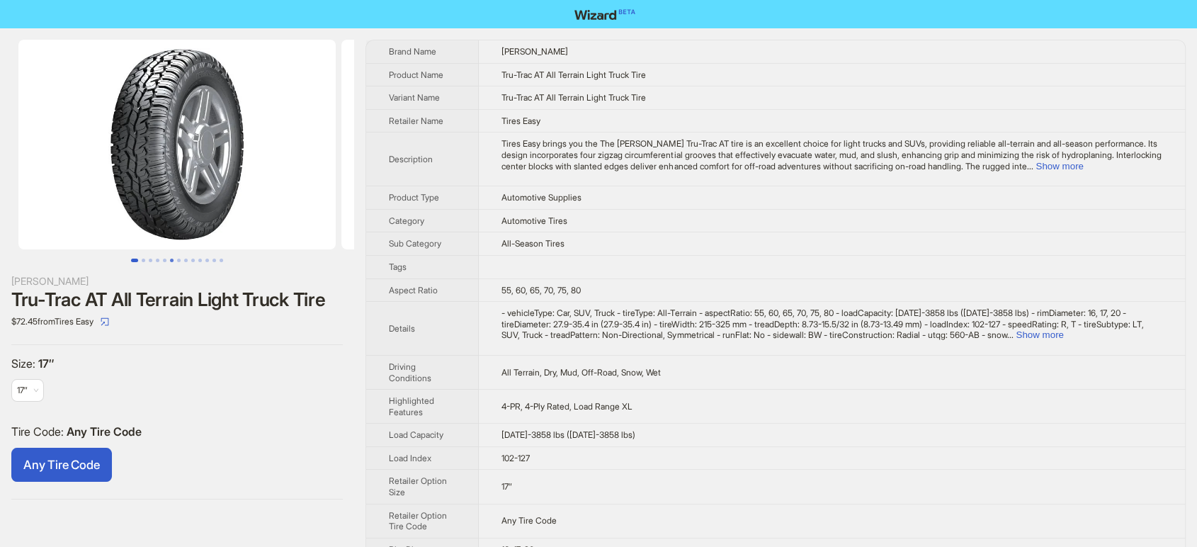
click at [168, 259] on ul at bounding box center [177, 261] width 354 height 4
click at [181, 262] on button "Go to slide 7" at bounding box center [179, 261] width 4 height 4
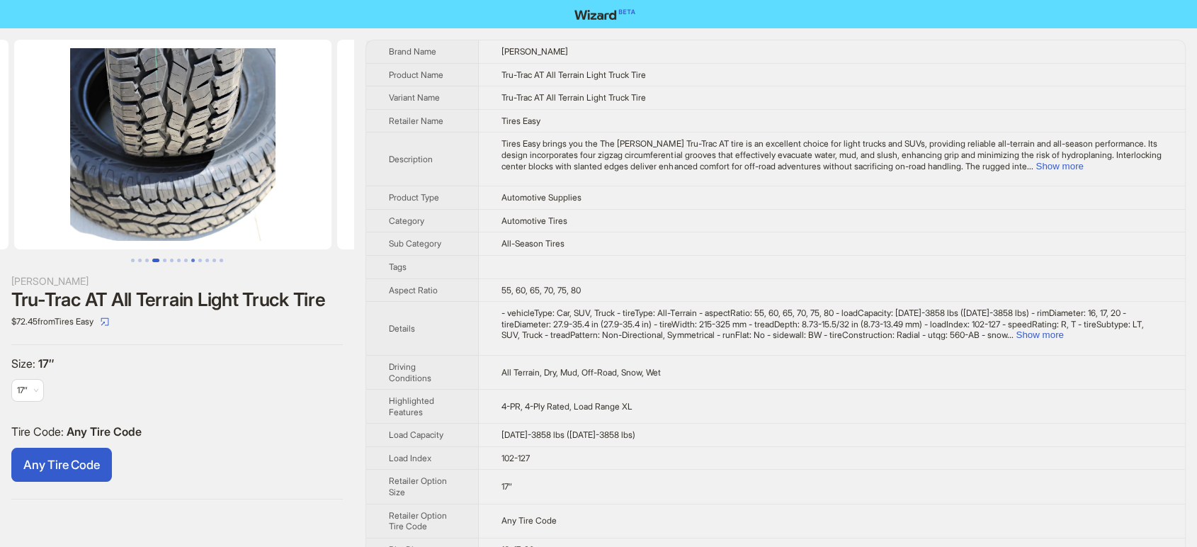
click at [191, 262] on button "Go to slide 9" at bounding box center [193, 261] width 4 height 4
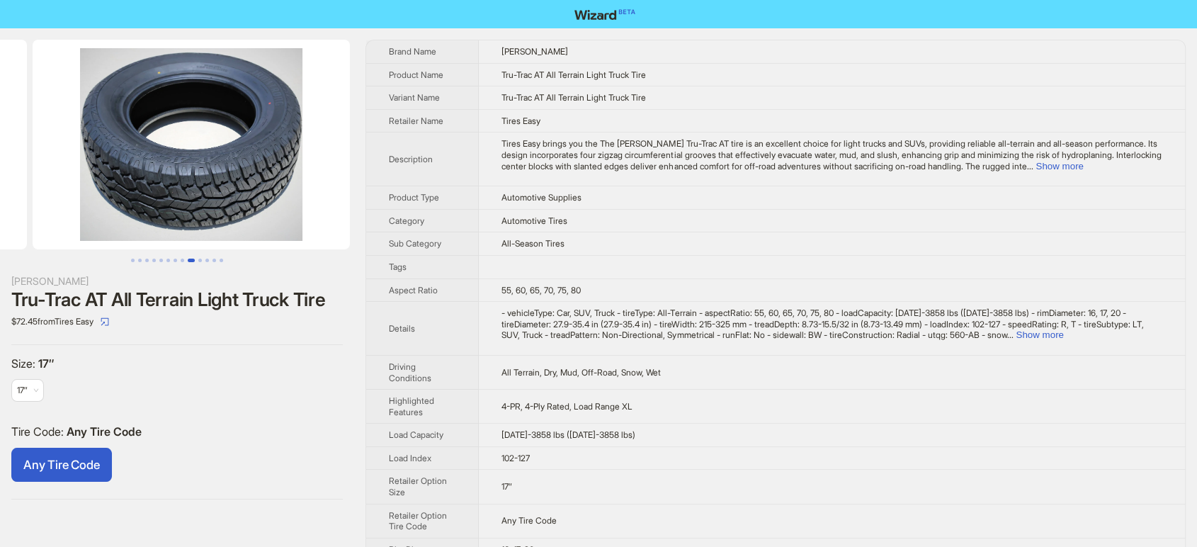
scroll to position [0, 2584]
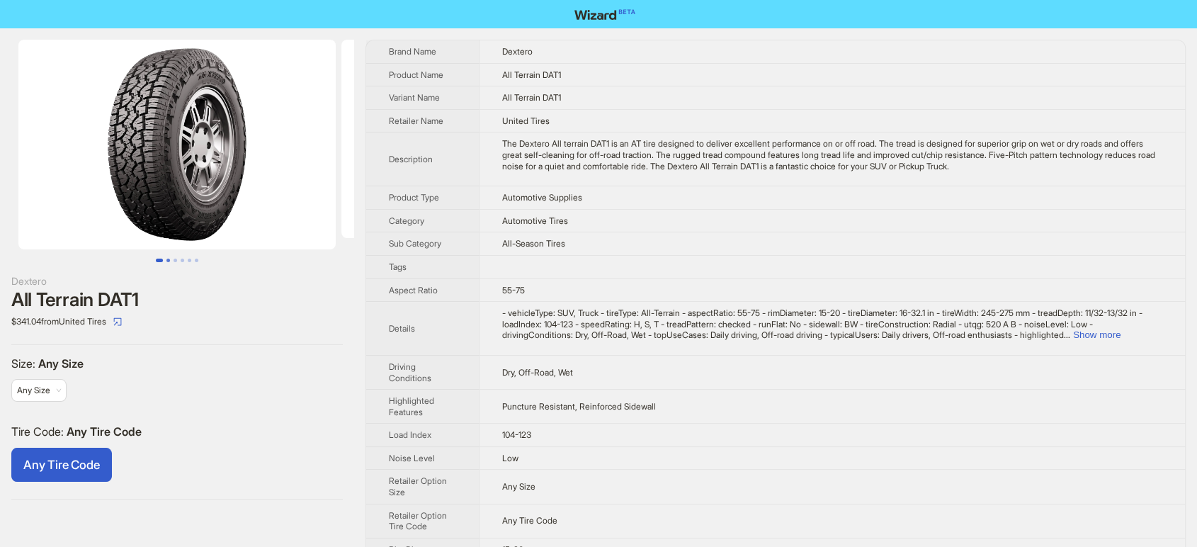
click at [166, 259] on button "Go to slide 2" at bounding box center [168, 261] width 4 height 4
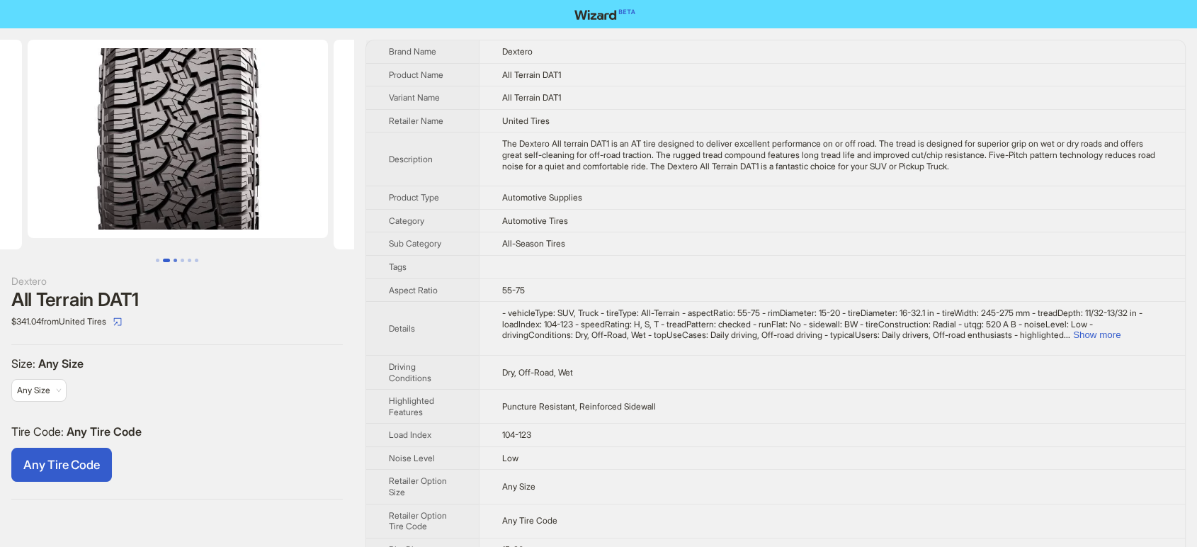
click at [175, 261] on button "Go to slide 3" at bounding box center [176, 261] width 4 height 4
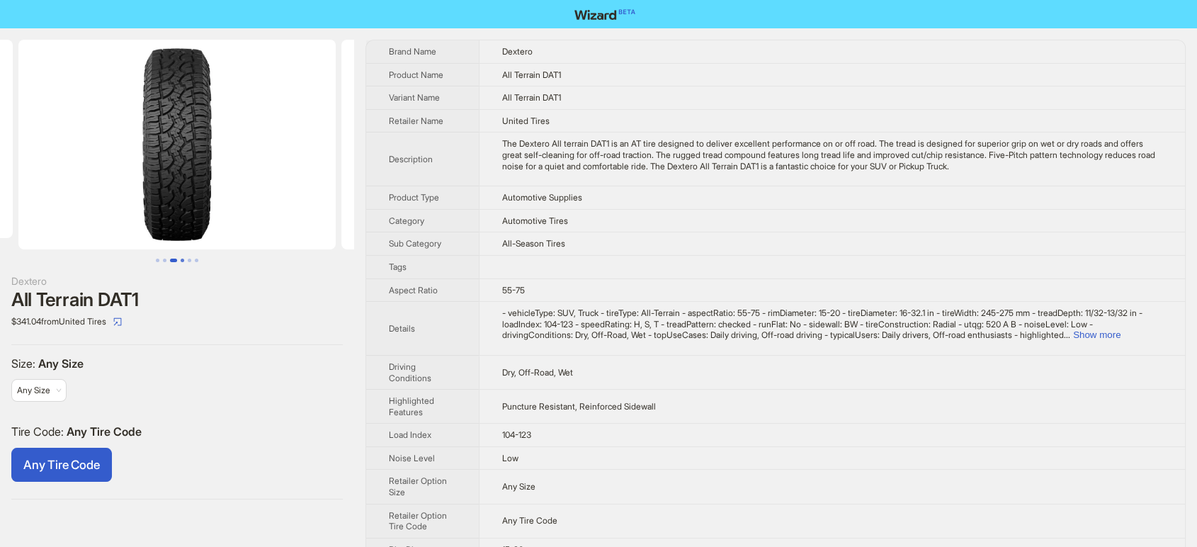
click at [181, 261] on button "Go to slide 4" at bounding box center [183, 261] width 4 height 4
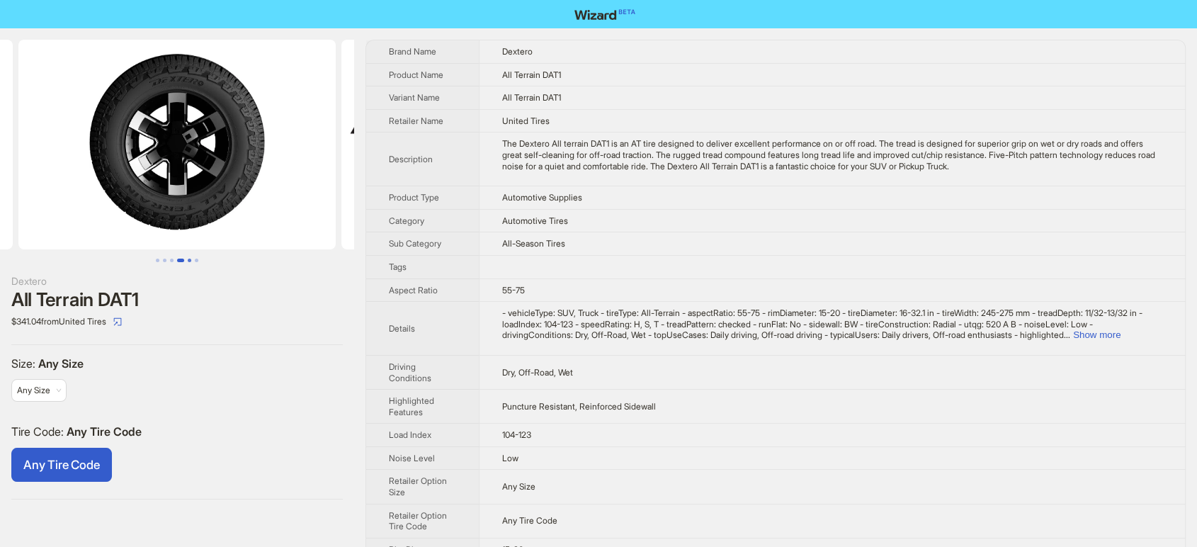
click at [191, 261] on button "Go to slide 5" at bounding box center [190, 261] width 4 height 4
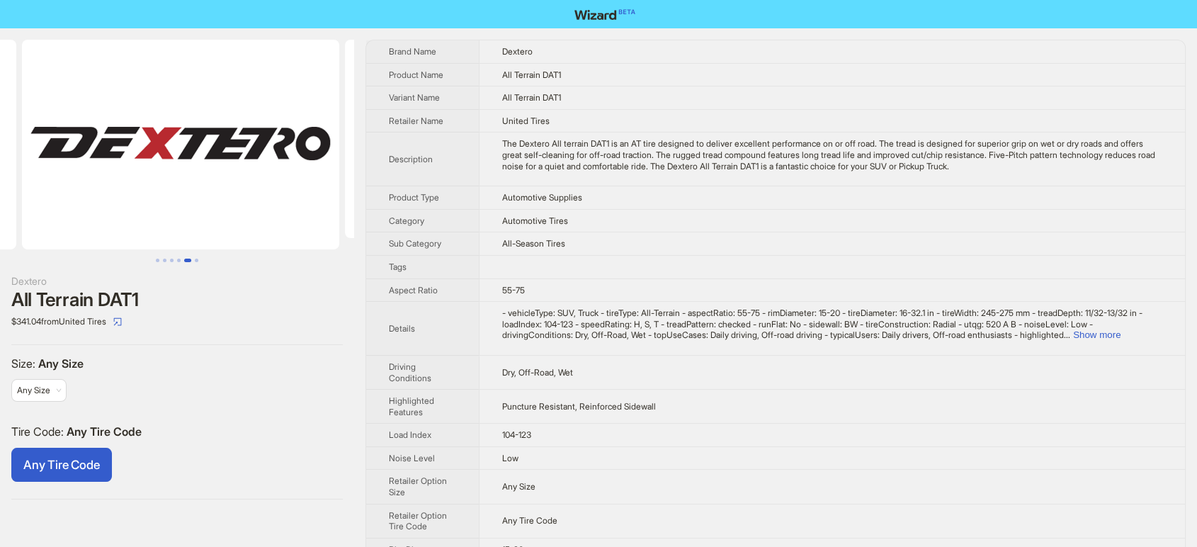
scroll to position [0, 1275]
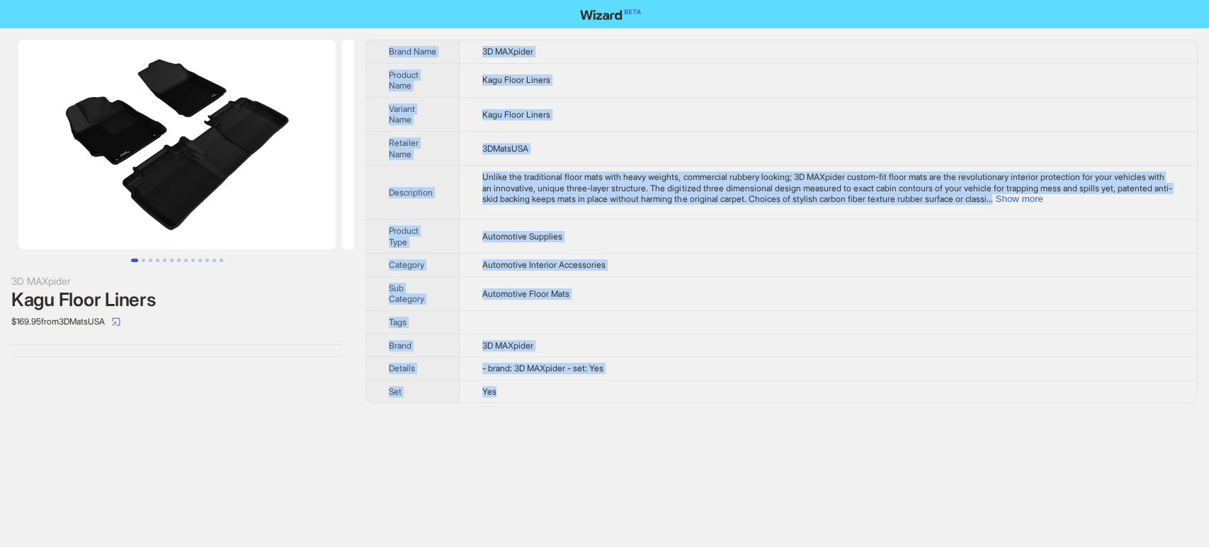
drag, startPoint x: 382, startPoint y: 50, endPoint x: 568, endPoint y: 395, distance: 392.0
click at [568, 395] on tbody "Brand Name 3D MAXpider Product Name Kagu Floor Liners Variant Name Kagu Floor L…" at bounding box center [781, 221] width 831 height 362
copy tbody "Brand Name 3D MAXpider Product Name Kagu Floor Liners Variant Name Kagu Floor L…"
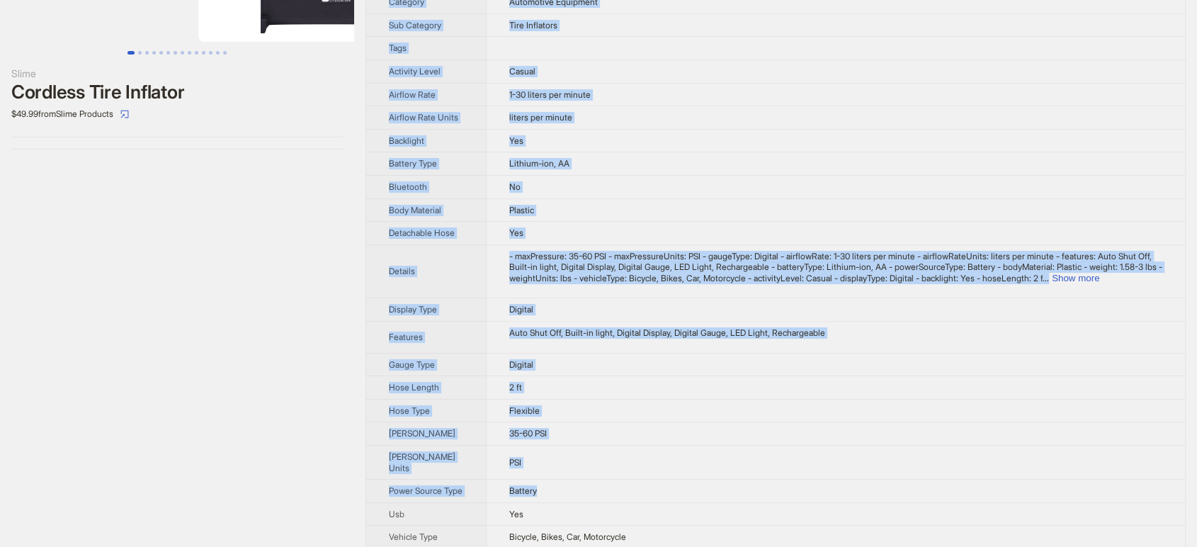
scroll to position [332, 0]
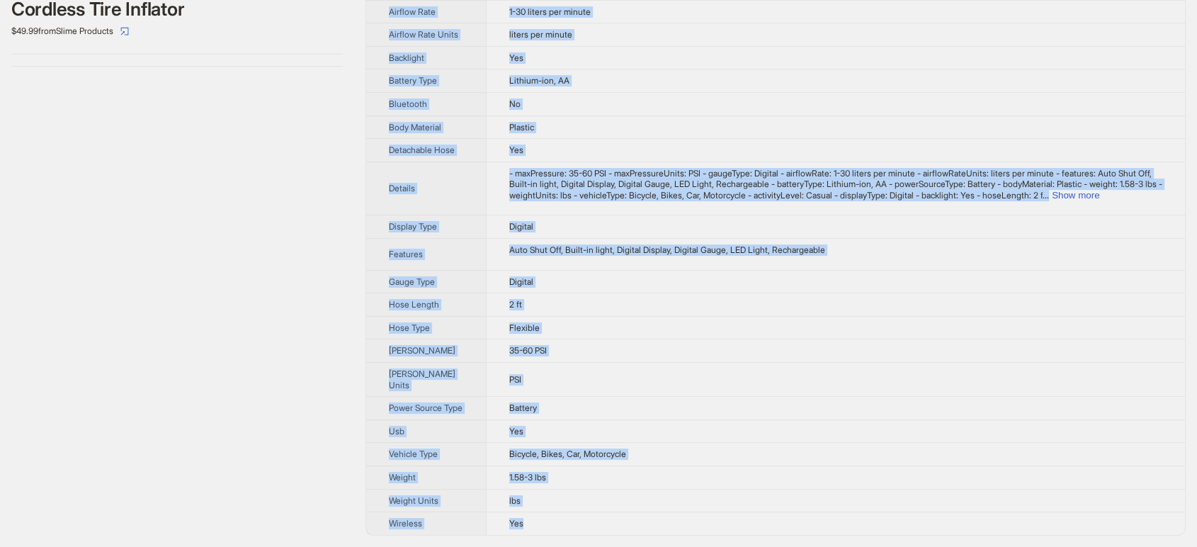
drag, startPoint x: 396, startPoint y: 62, endPoint x: 520, endPoint y: 530, distance: 484.3
click at [517, 530] on tbody "Brand Name Slime Product Name Cordless Tire Inflator Variant Name Cordless Tire…" at bounding box center [775, 142] width 819 height 785
copy tbody "Brand Name Slime Product Name Cordless Tire Inflator Variant Name Cordless Tire…"
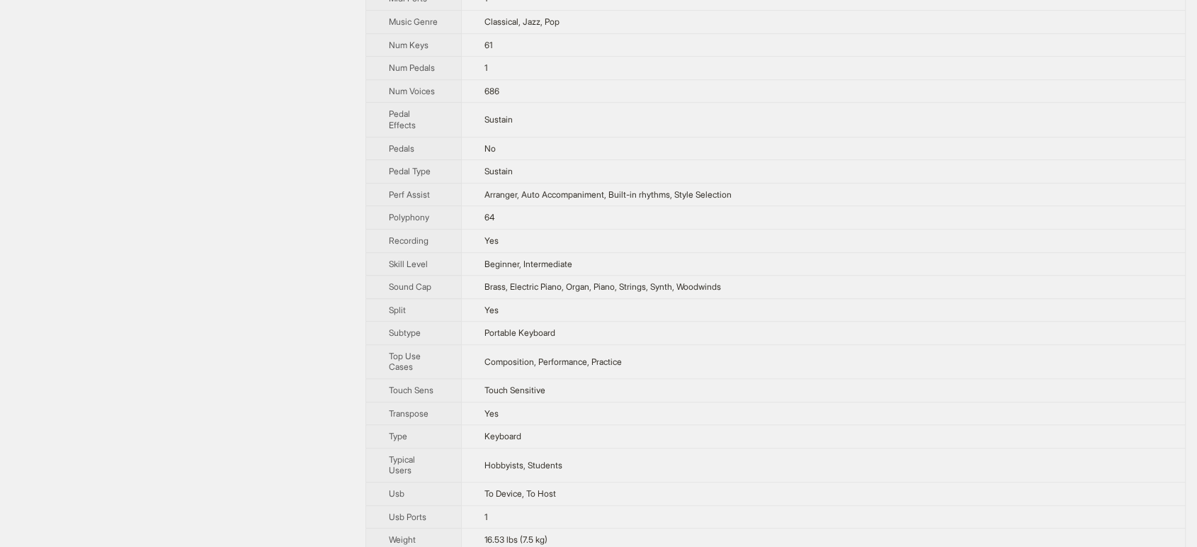
scroll to position [863, 0]
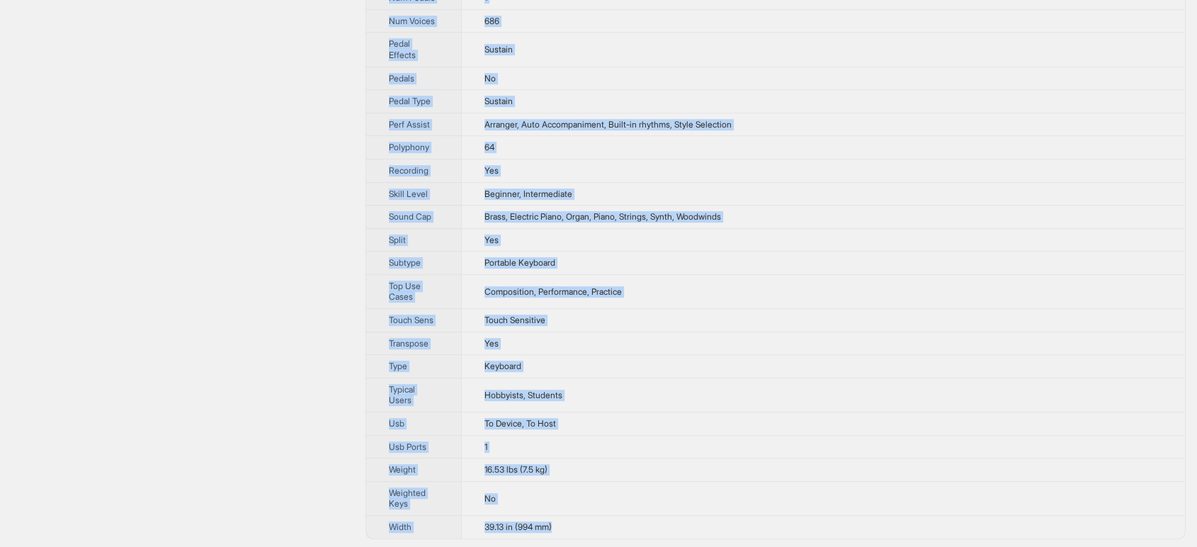
drag, startPoint x: 402, startPoint y: 76, endPoint x: 567, endPoint y: 531, distance: 484.2
copy tbody "Brand Name [PERSON_NAME] Product Name EK-50 Entertainer Keyboard Variant Name E…"
